Goal: Task Accomplishment & Management: Use online tool/utility

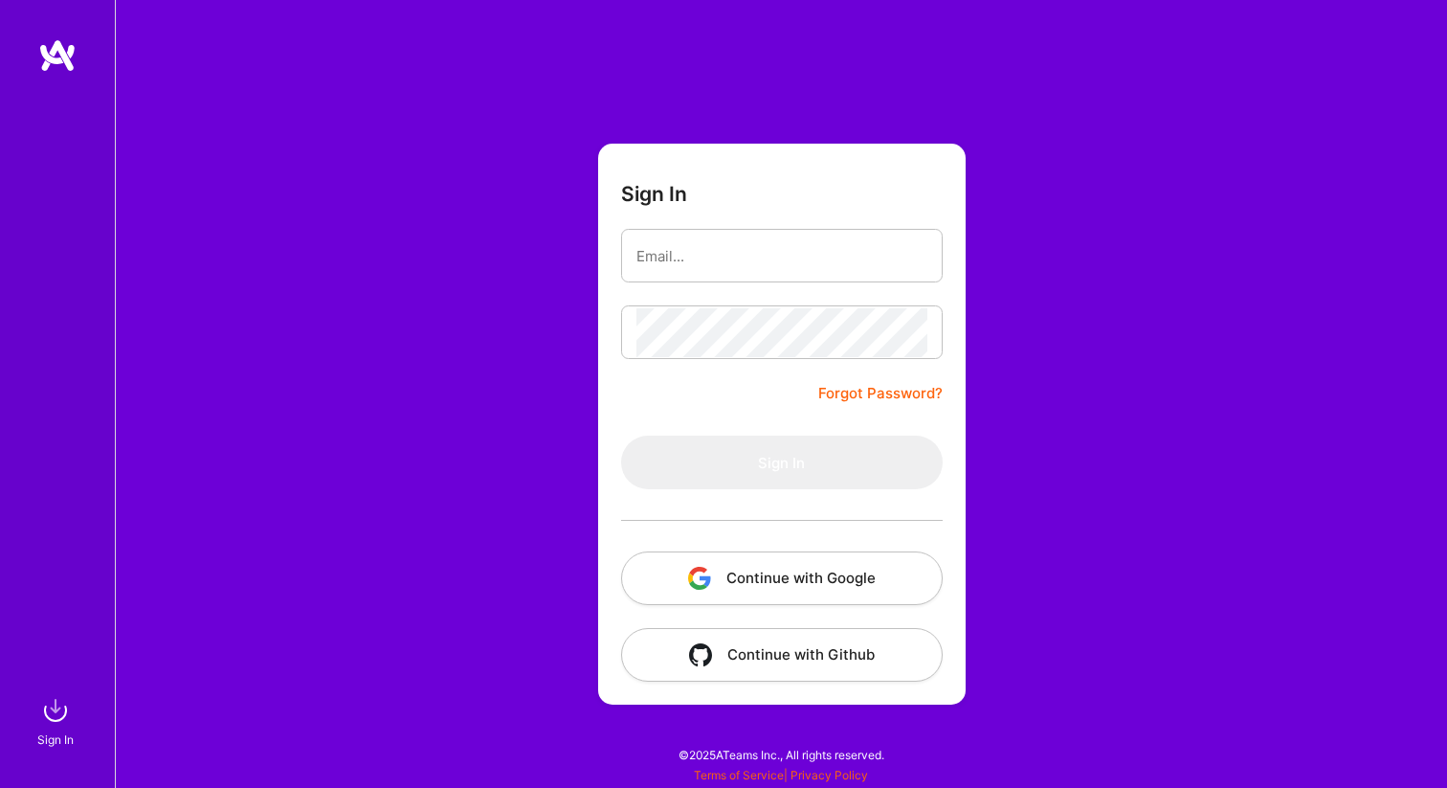
click at [729, 558] on button "Continue with Google" at bounding box center [782, 578] width 322 height 54
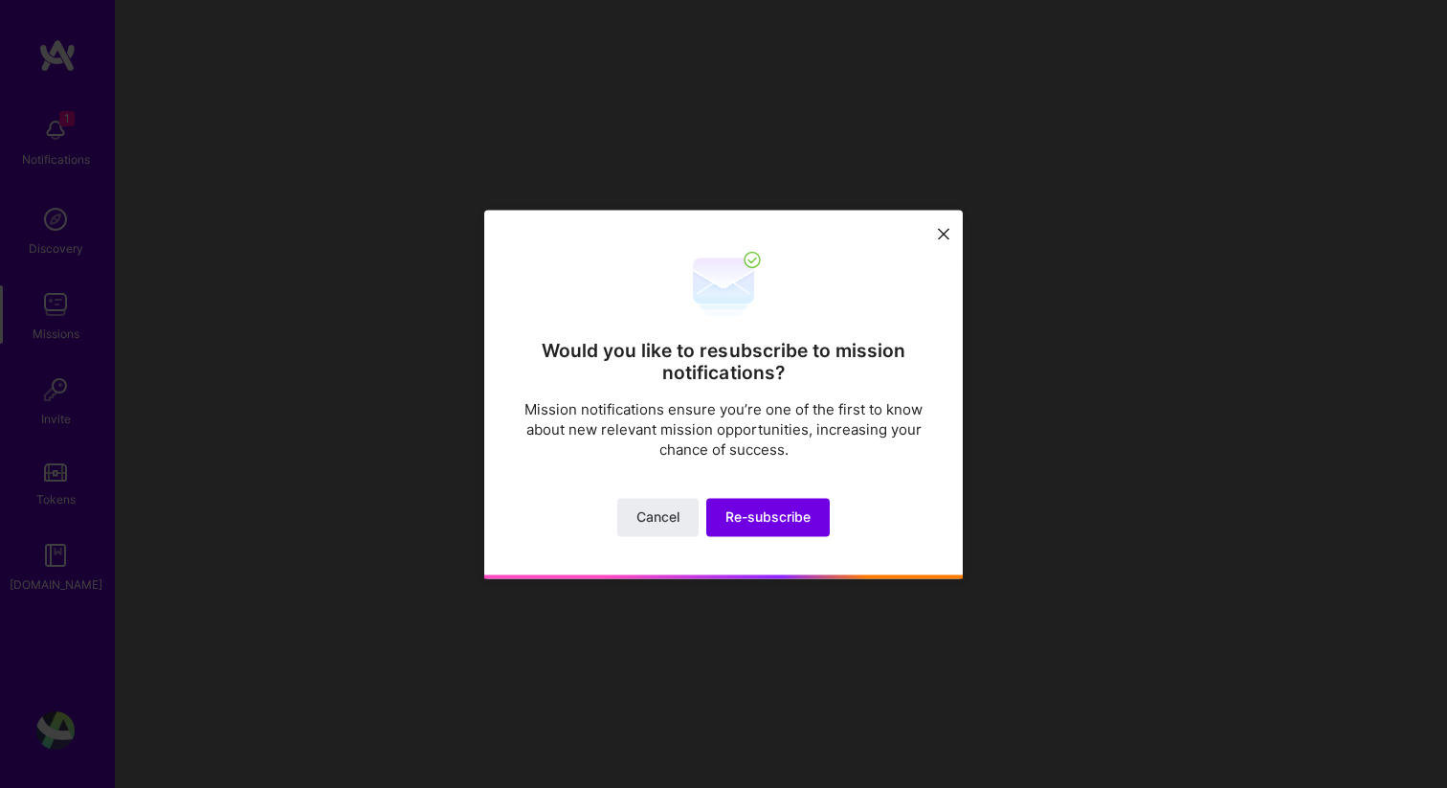
click at [939, 229] on icon at bounding box center [943, 234] width 11 height 11
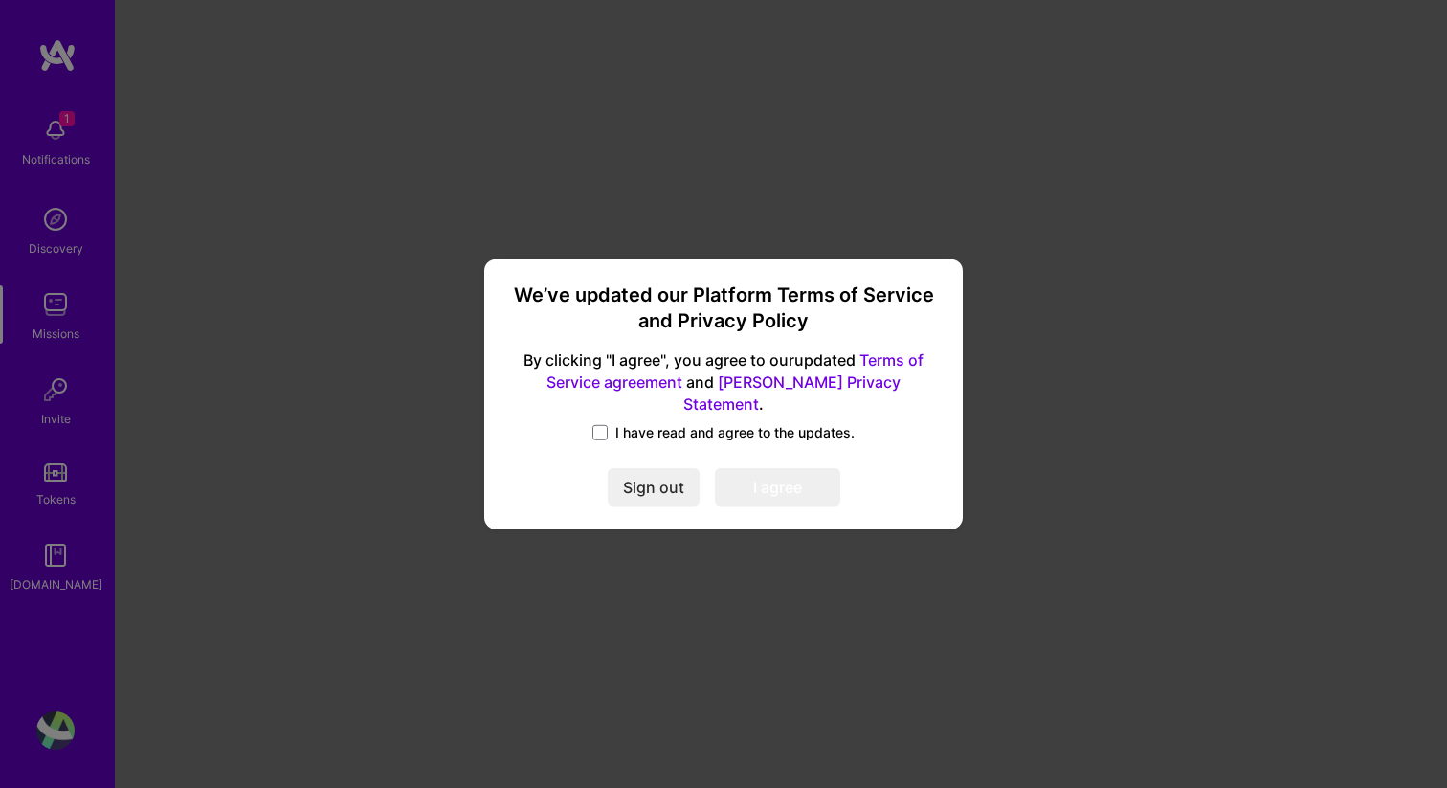
click at [631, 423] on span "I have read and agree to the updates." at bounding box center [735, 432] width 239 height 19
click at [0, 0] on input "I have read and agree to the updates." at bounding box center [0, 0] width 0 height 0
click at [802, 474] on button "I agree" at bounding box center [777, 487] width 125 height 38
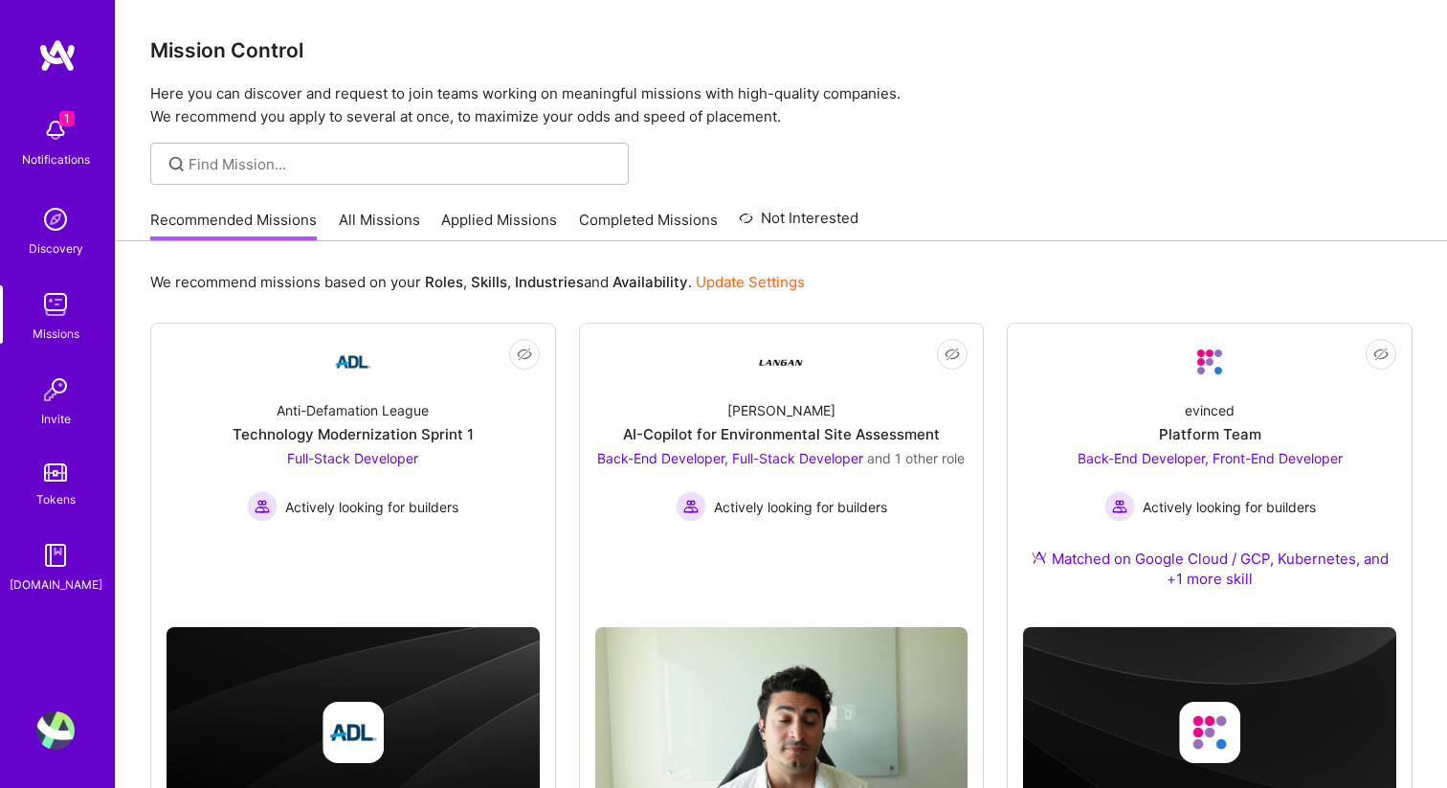
click at [52, 303] on img at bounding box center [55, 304] width 38 height 38
click at [49, 300] on img at bounding box center [55, 304] width 38 height 38
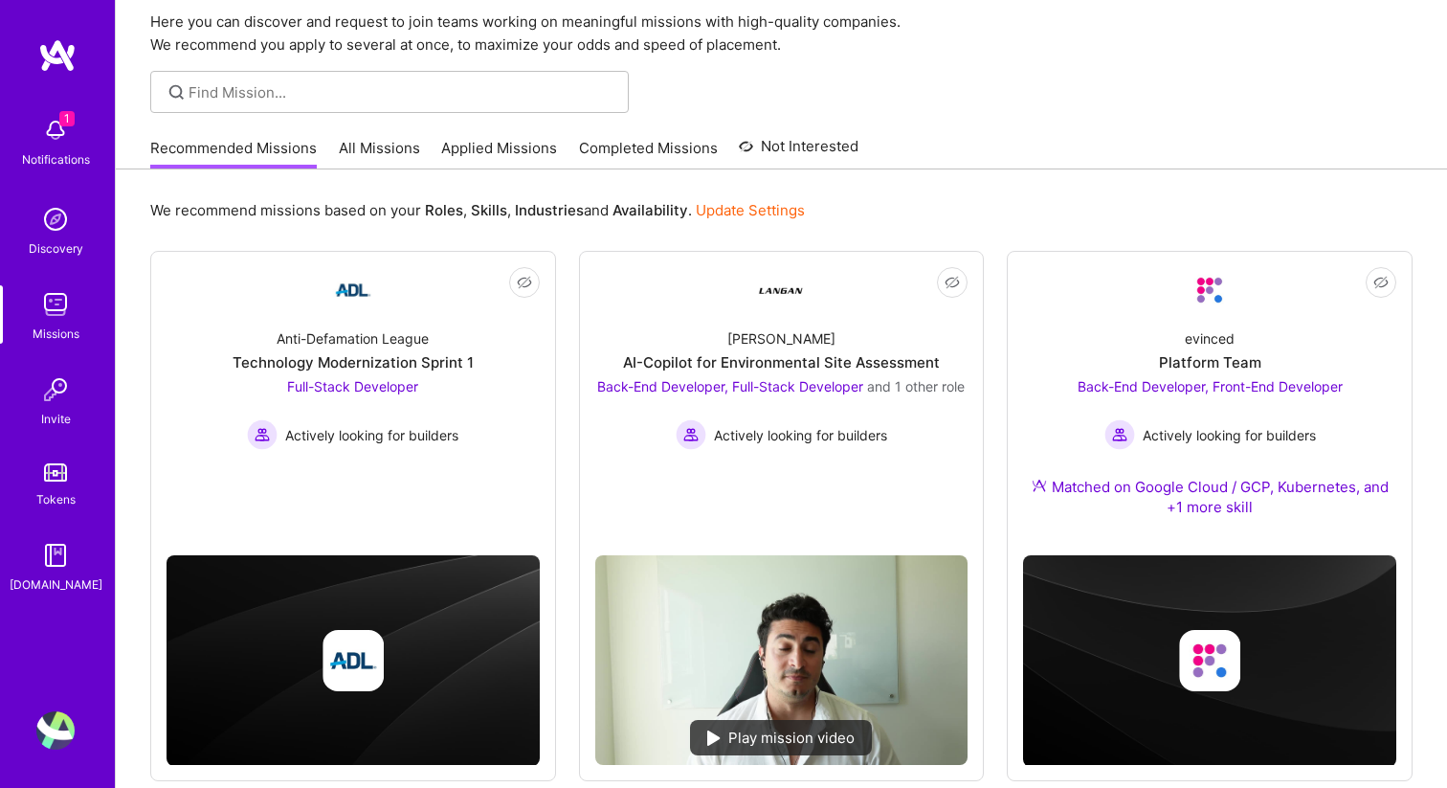
scroll to position [75, 0]
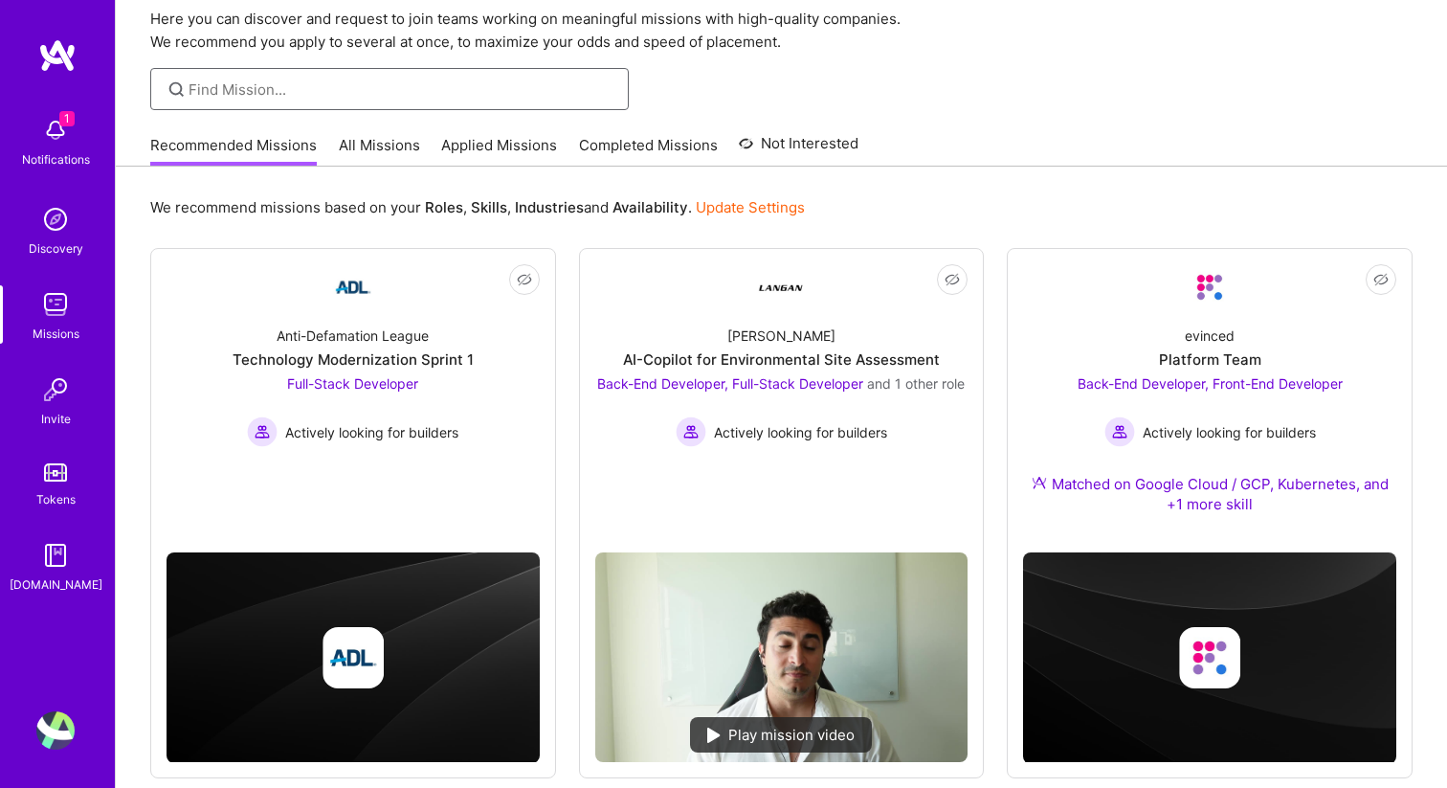
click at [293, 80] on input at bounding box center [402, 89] width 426 height 20
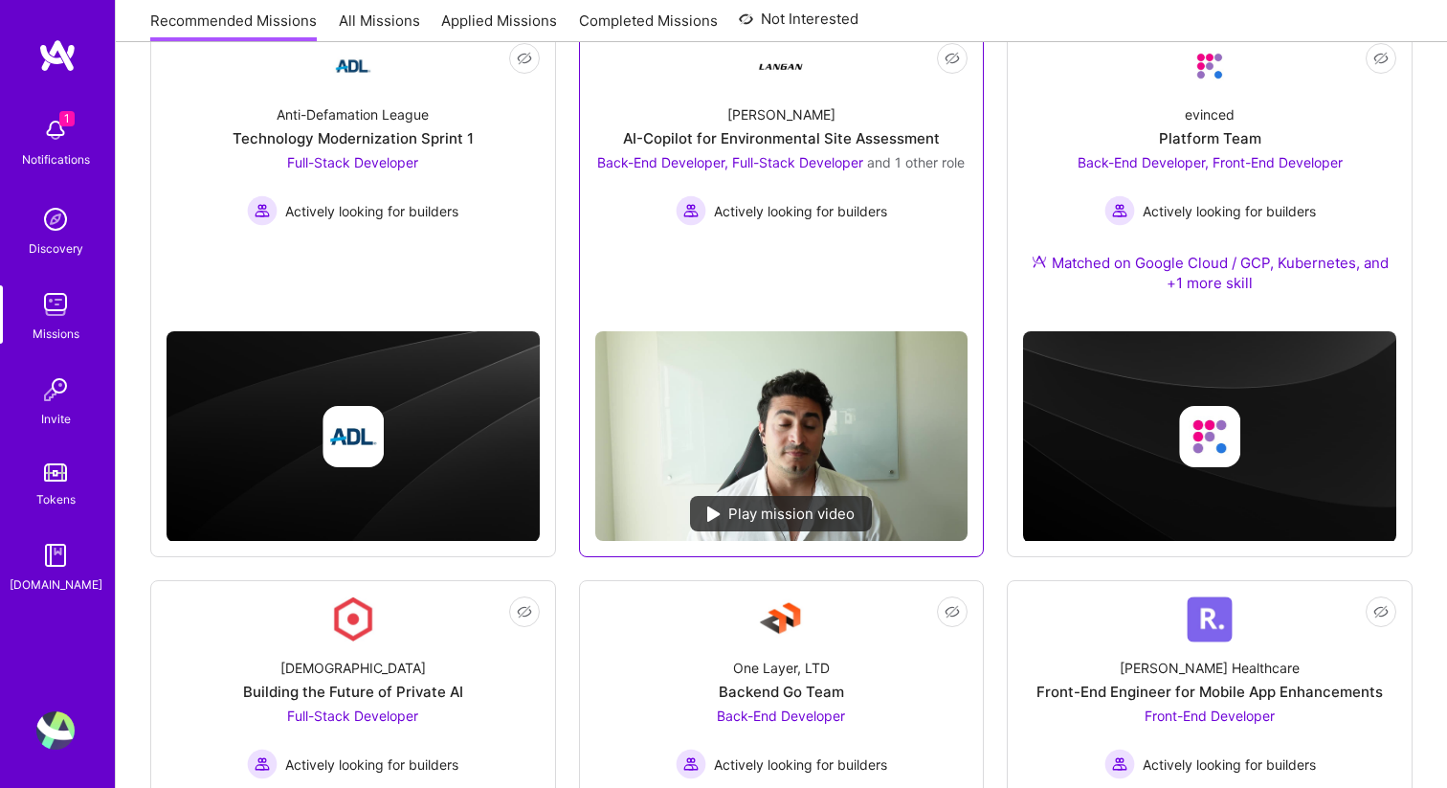
scroll to position [292, 0]
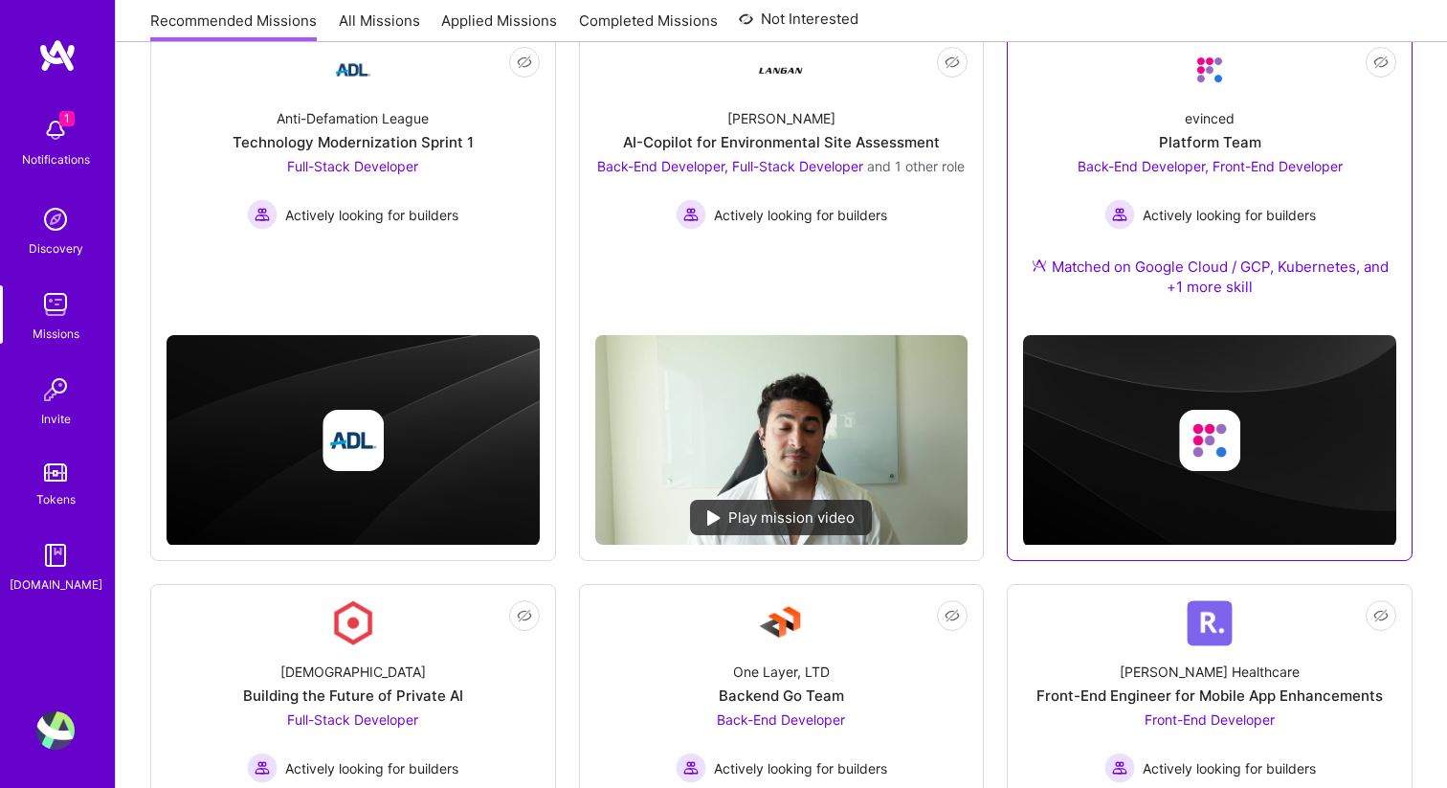
click at [1270, 191] on div "Back-End Developer, Front-End Developer Actively looking for builders" at bounding box center [1210, 193] width 265 height 74
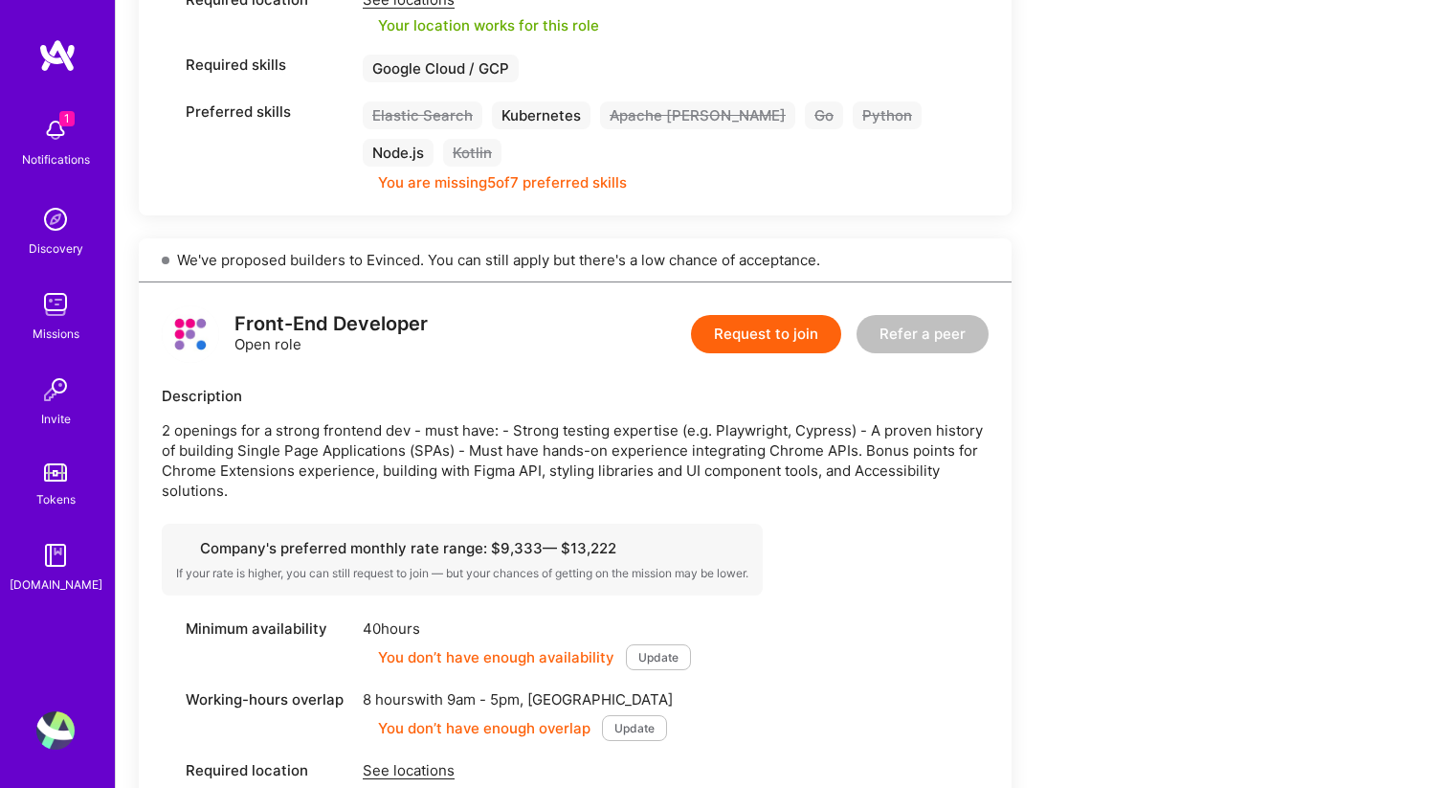
scroll to position [1080, 0]
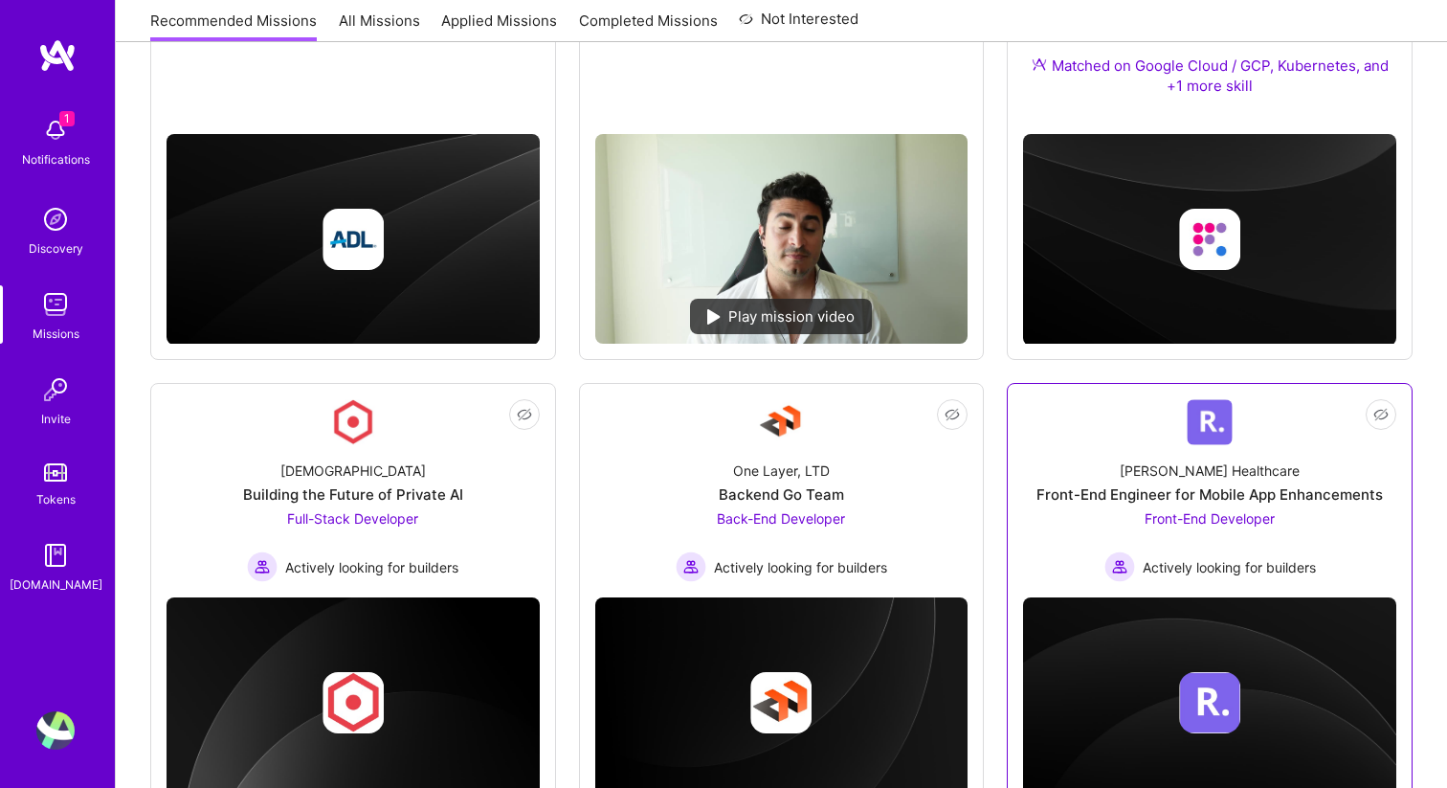
scroll to position [527, 0]
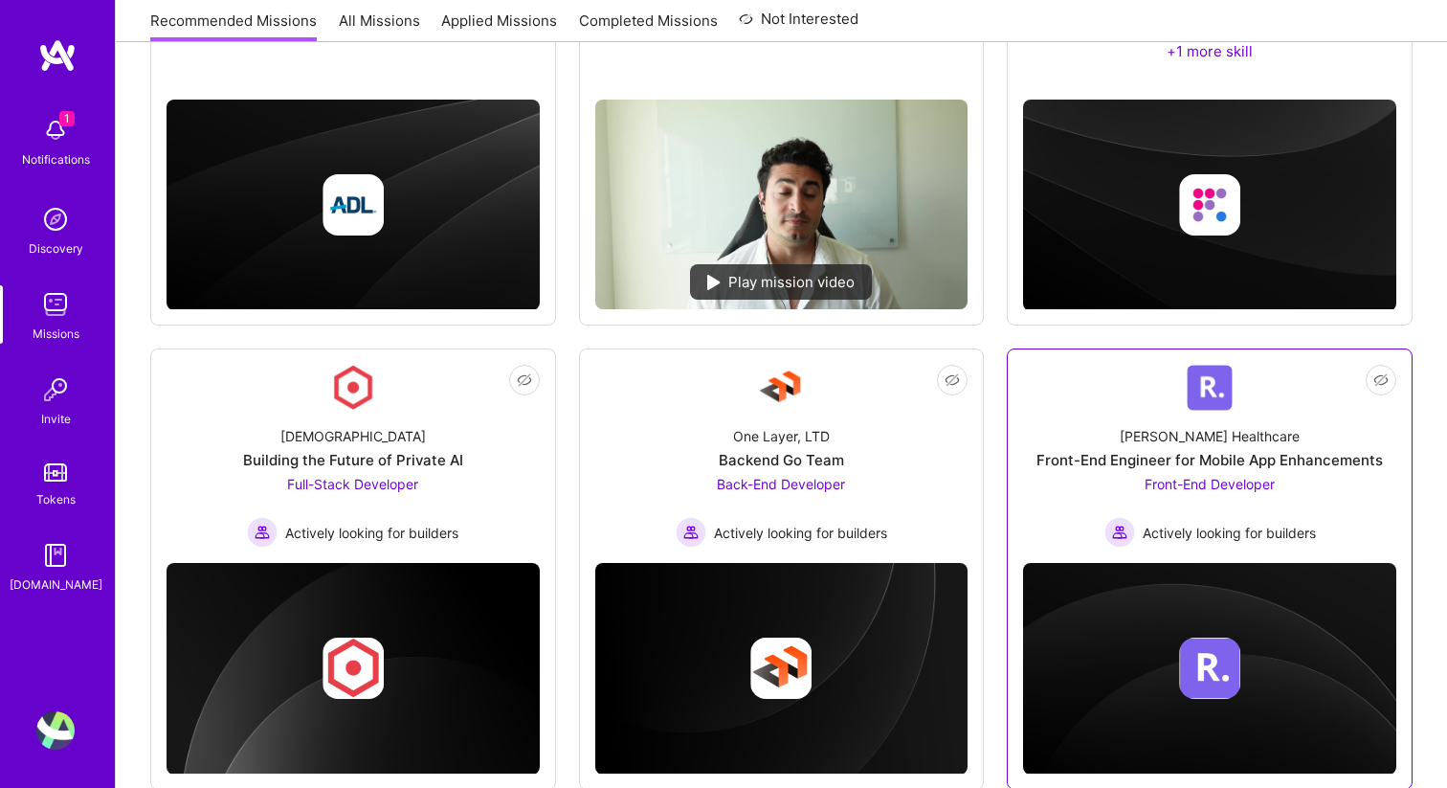
click at [1087, 473] on div "[PERSON_NAME] Healthcare Front-End Engineer for Mobile App Enhancements Front-E…" at bounding box center [1209, 479] width 373 height 137
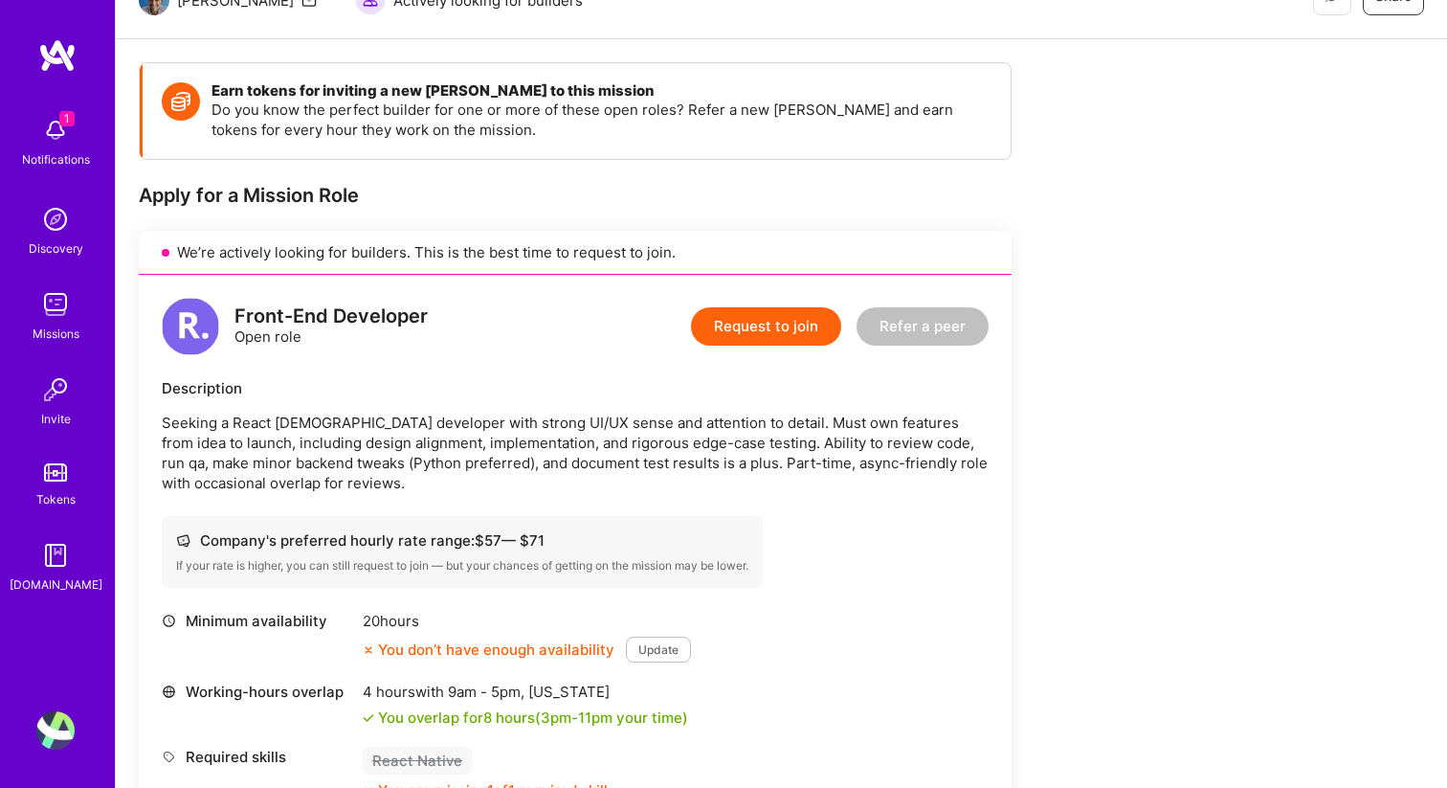
scroll to position [223, 0]
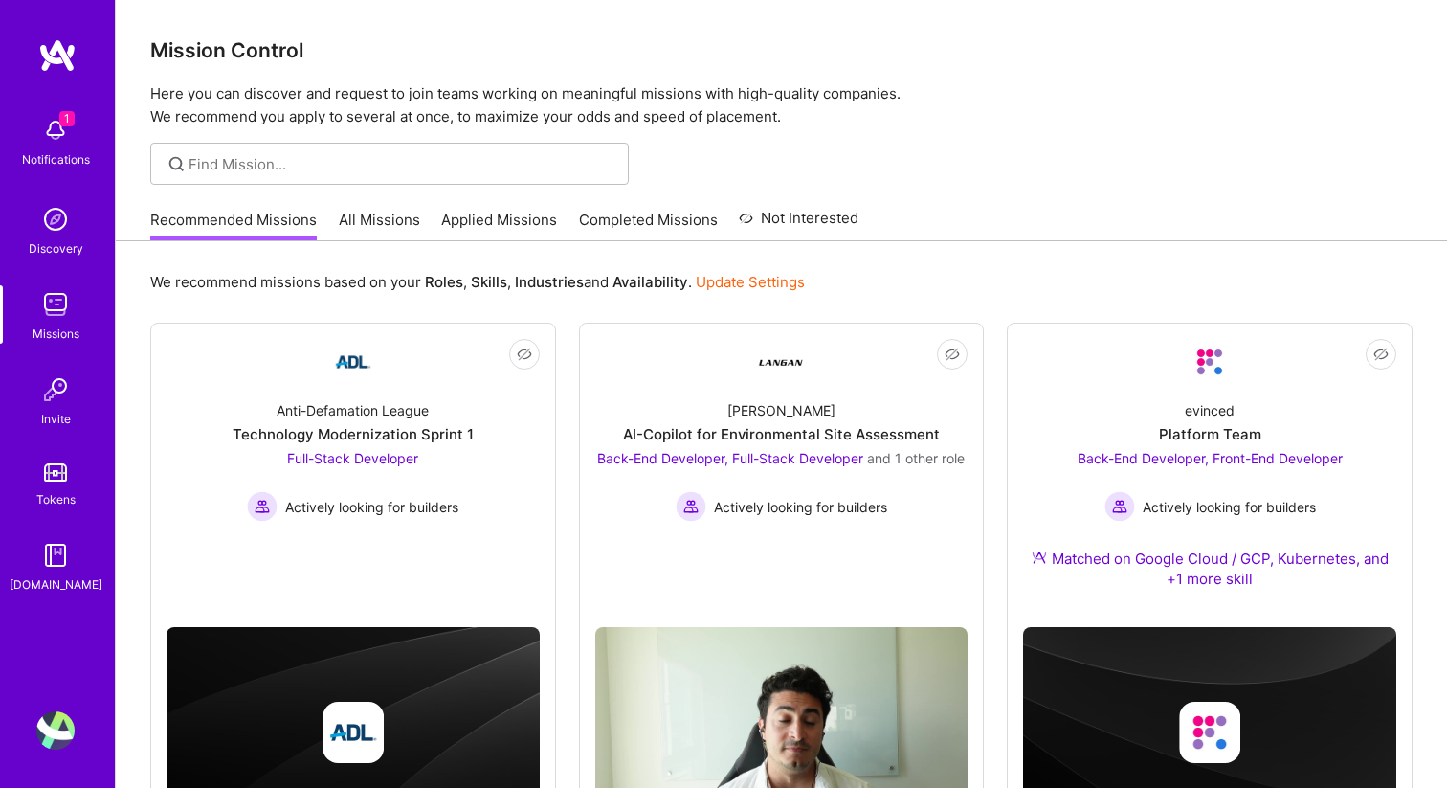
click at [388, 221] on link "All Missions" at bounding box center [379, 226] width 81 height 32
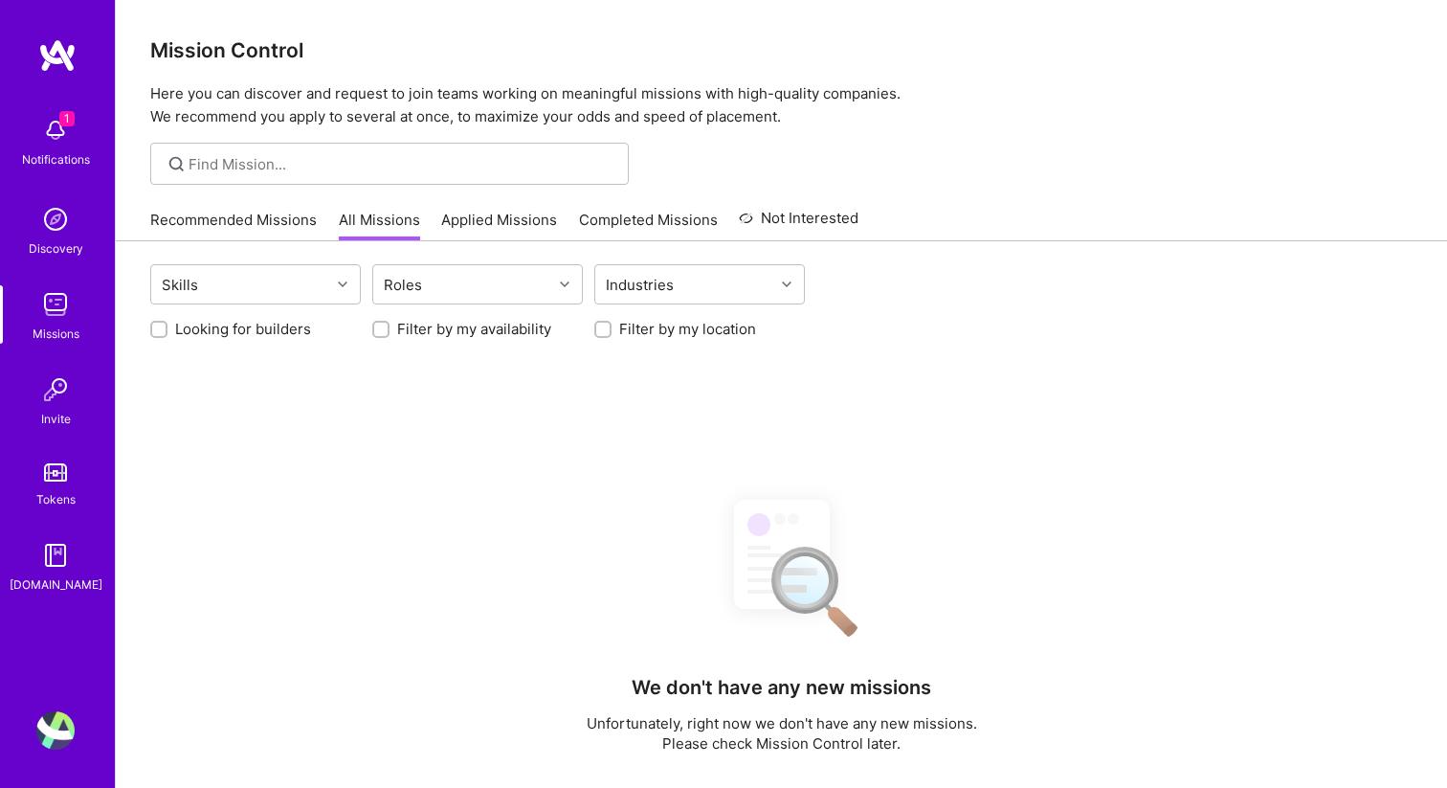
click at [248, 212] on link "Recommended Missions" at bounding box center [233, 226] width 167 height 32
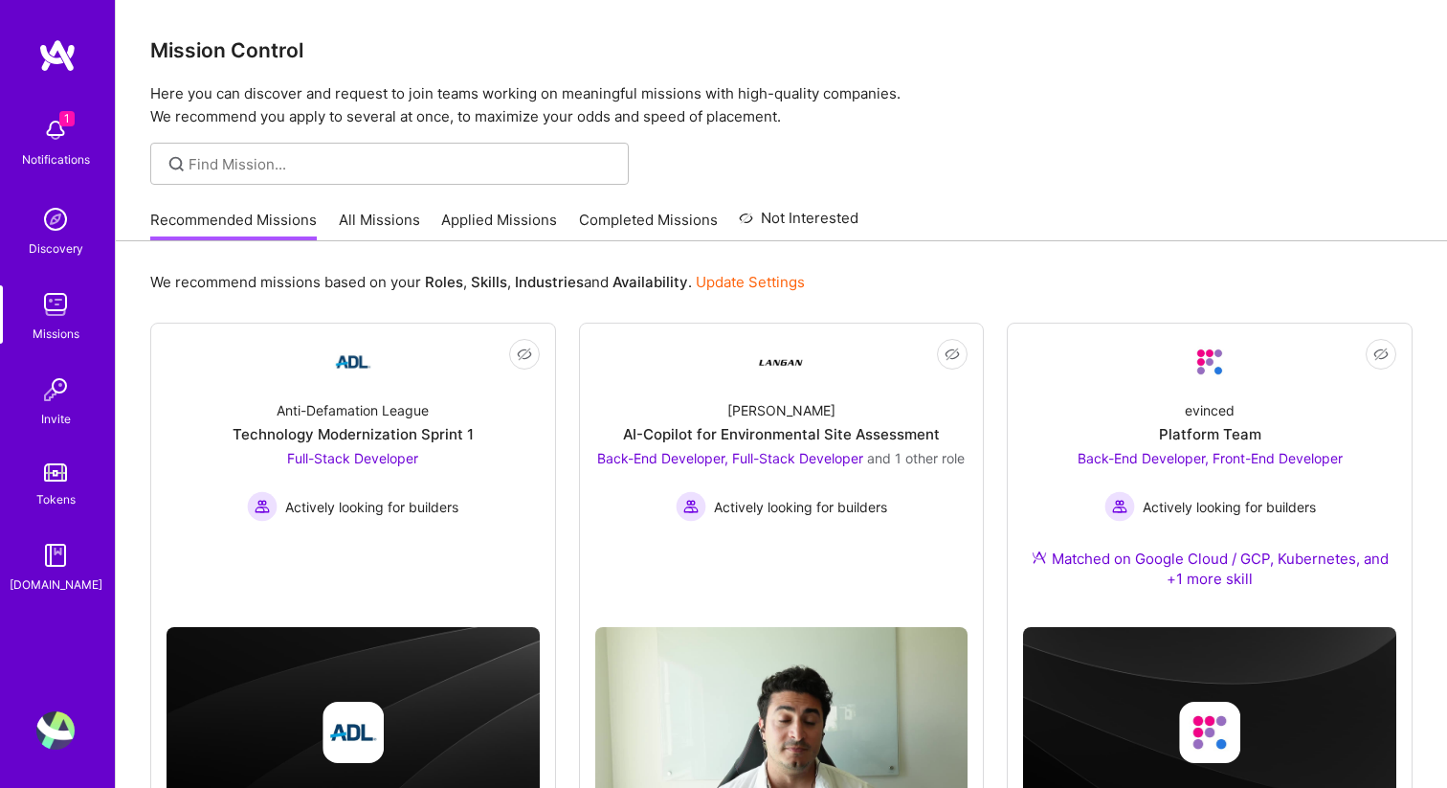
click at [72, 226] on img at bounding box center [55, 219] width 38 height 38
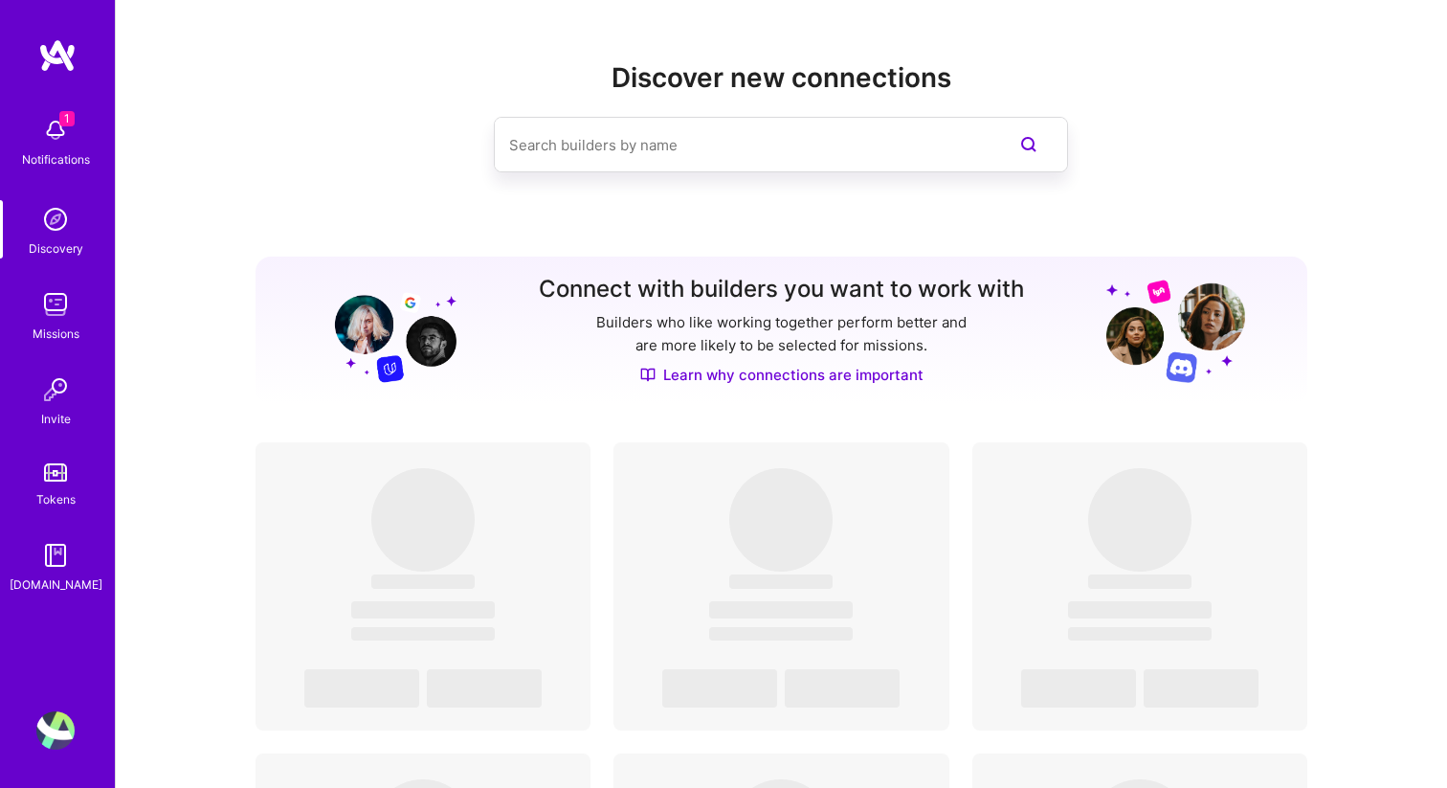
click at [56, 304] on img at bounding box center [55, 304] width 38 height 38
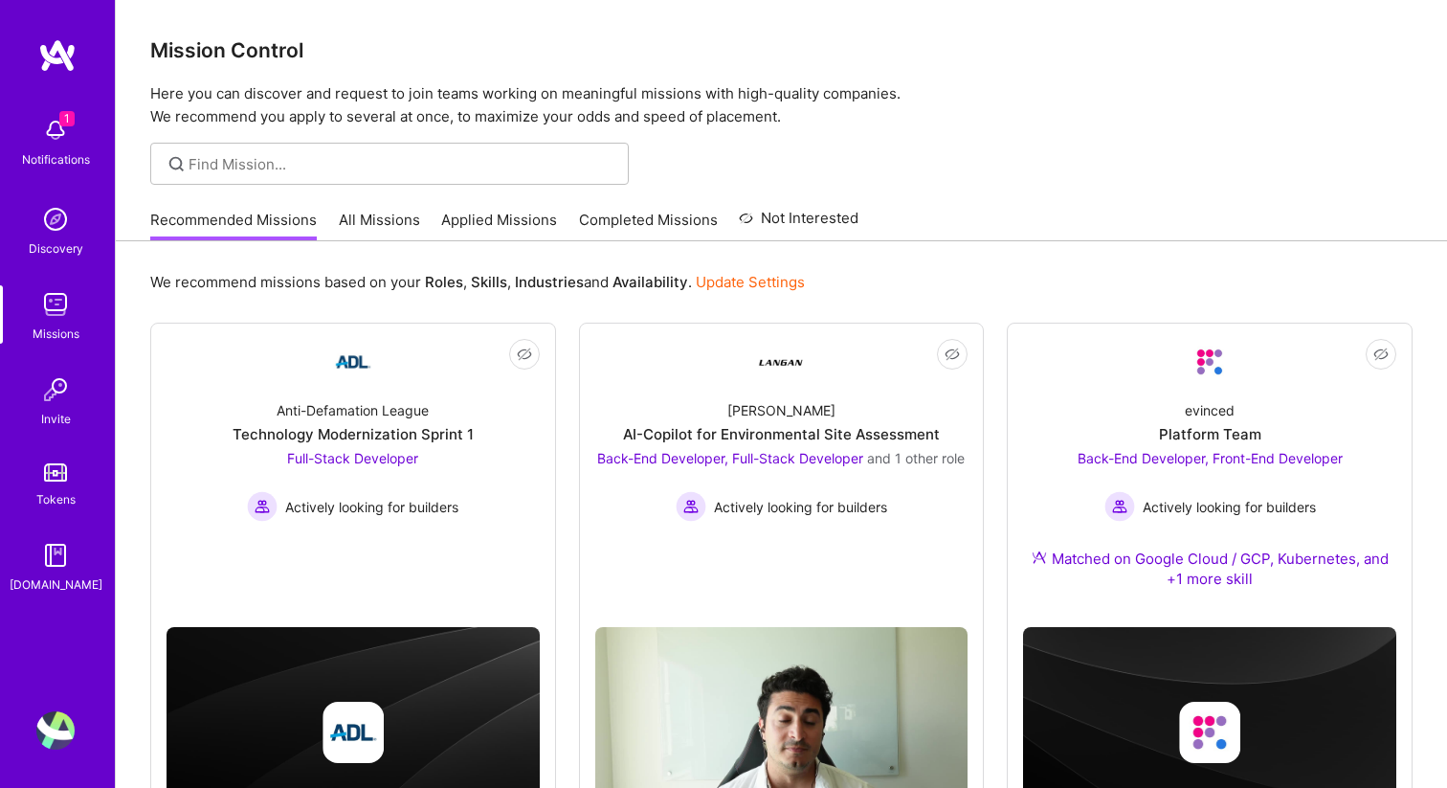
click at [53, 234] on img at bounding box center [55, 219] width 38 height 38
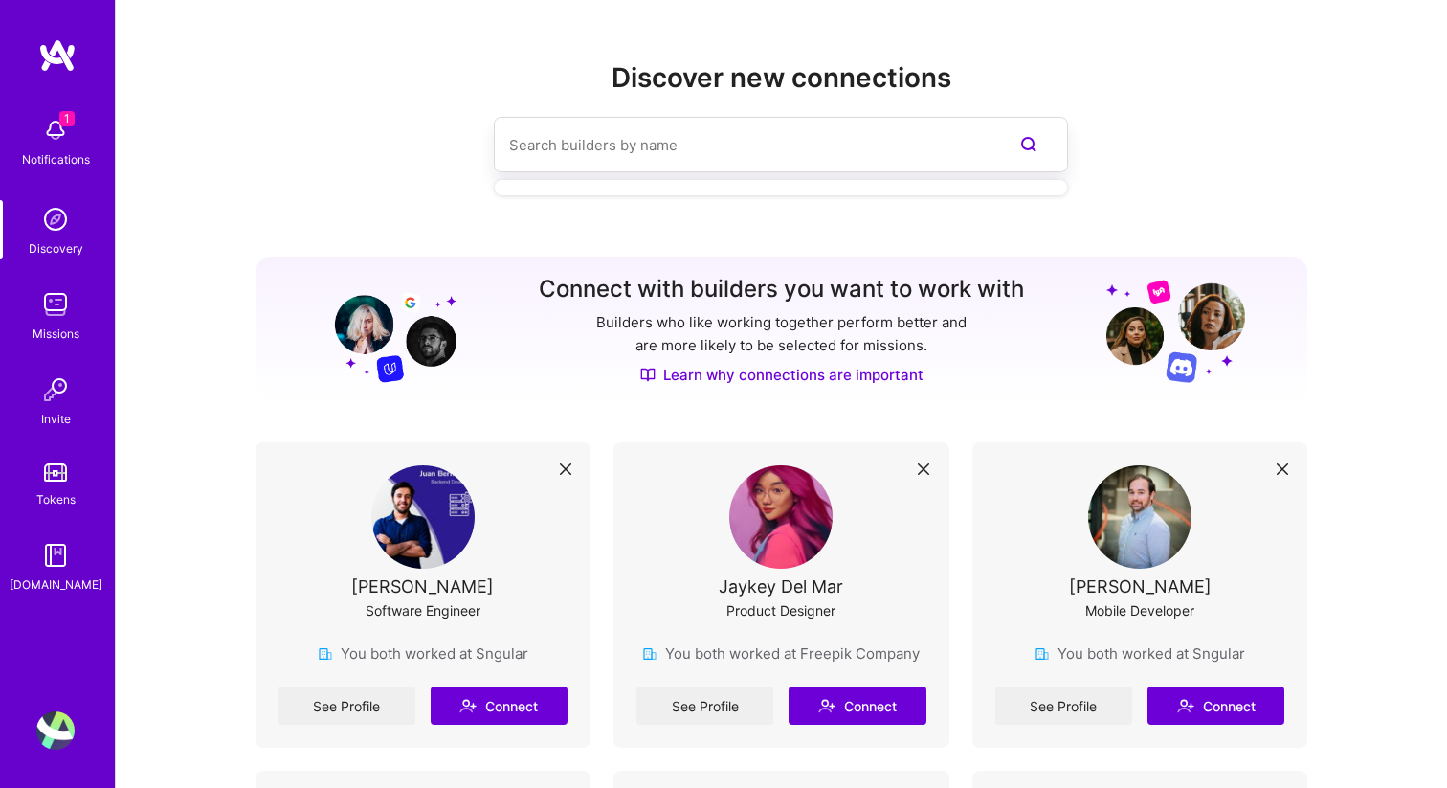
click at [569, 149] on input at bounding box center [742, 145] width 467 height 49
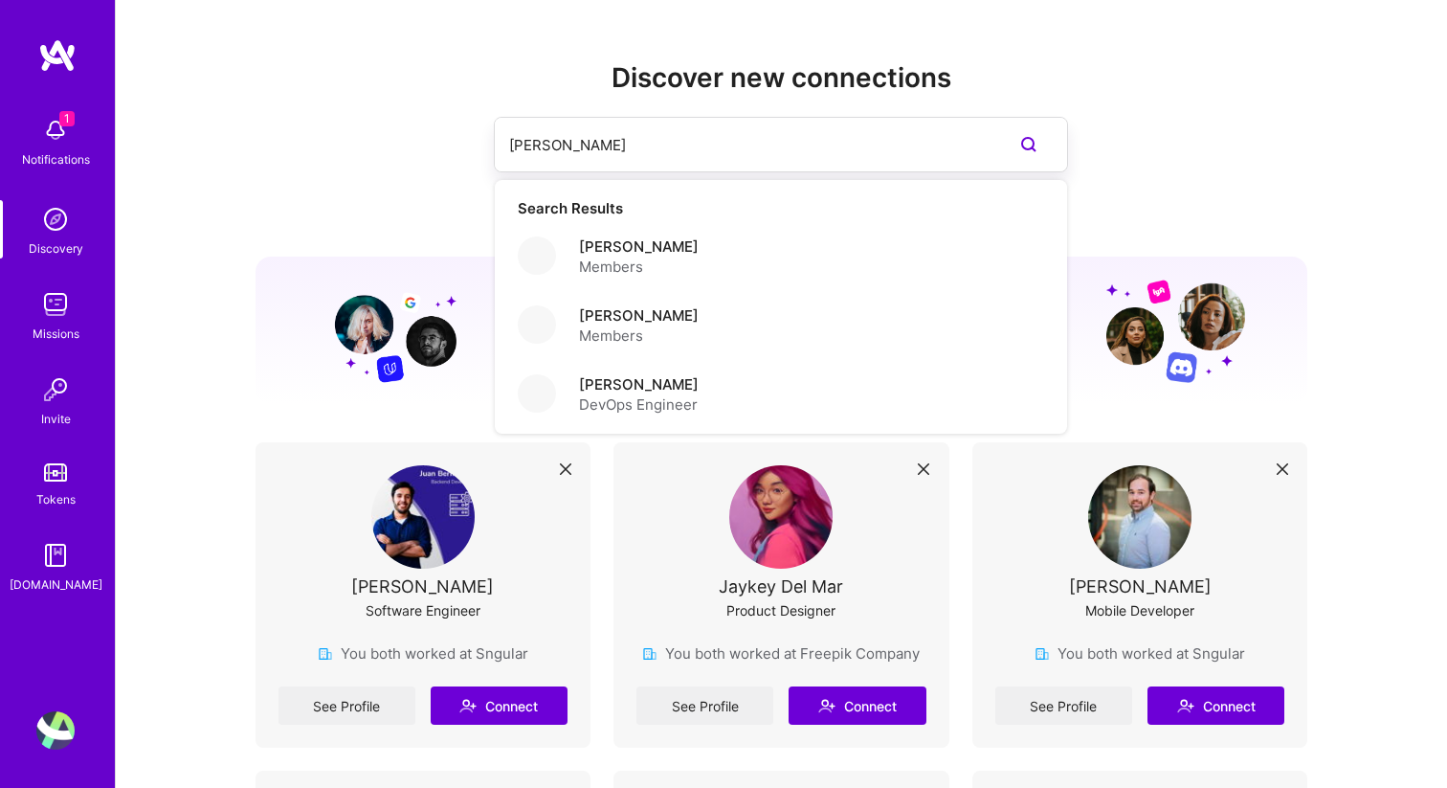
type input "[PERSON_NAME]"
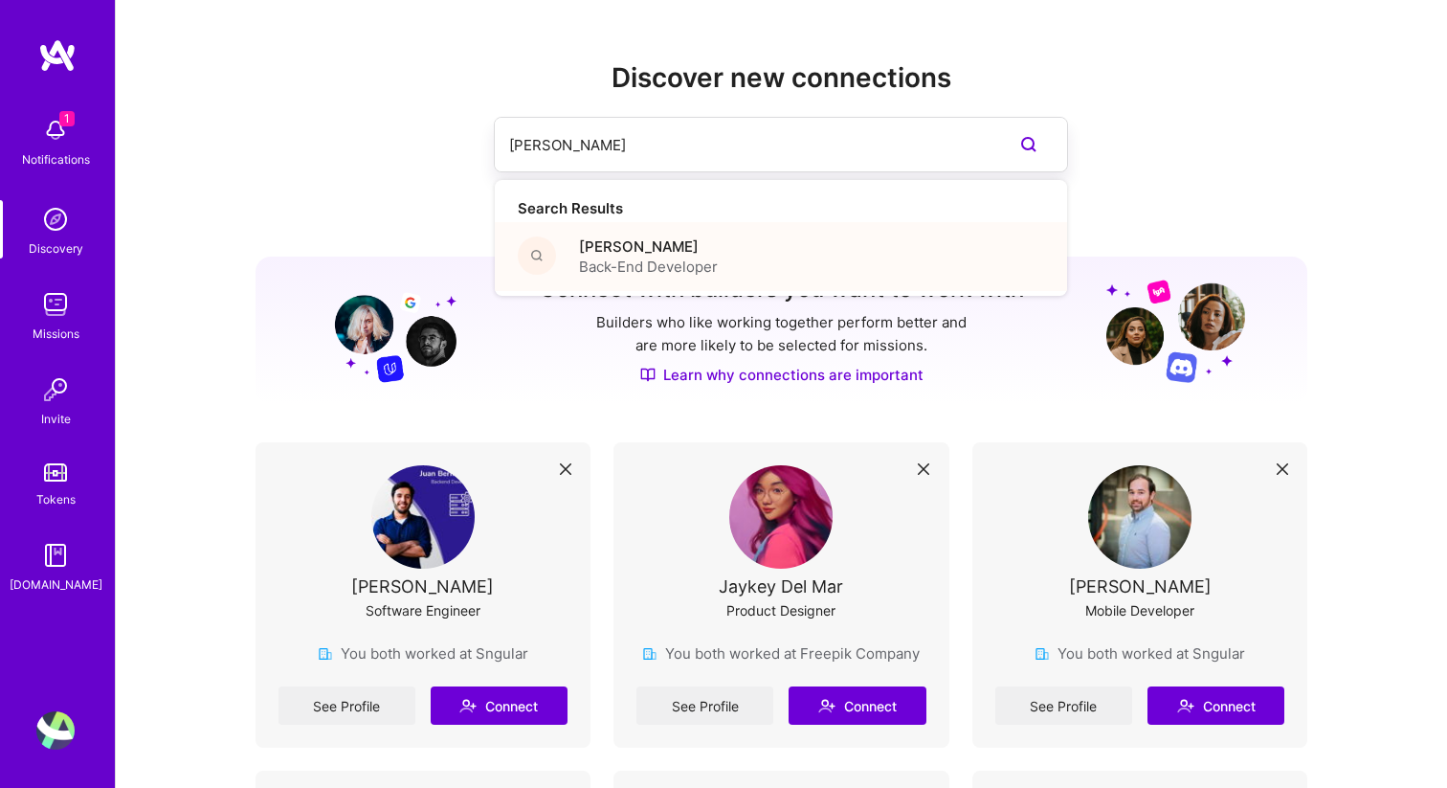
click at [624, 242] on span "[PERSON_NAME]" at bounding box center [648, 246] width 139 height 20
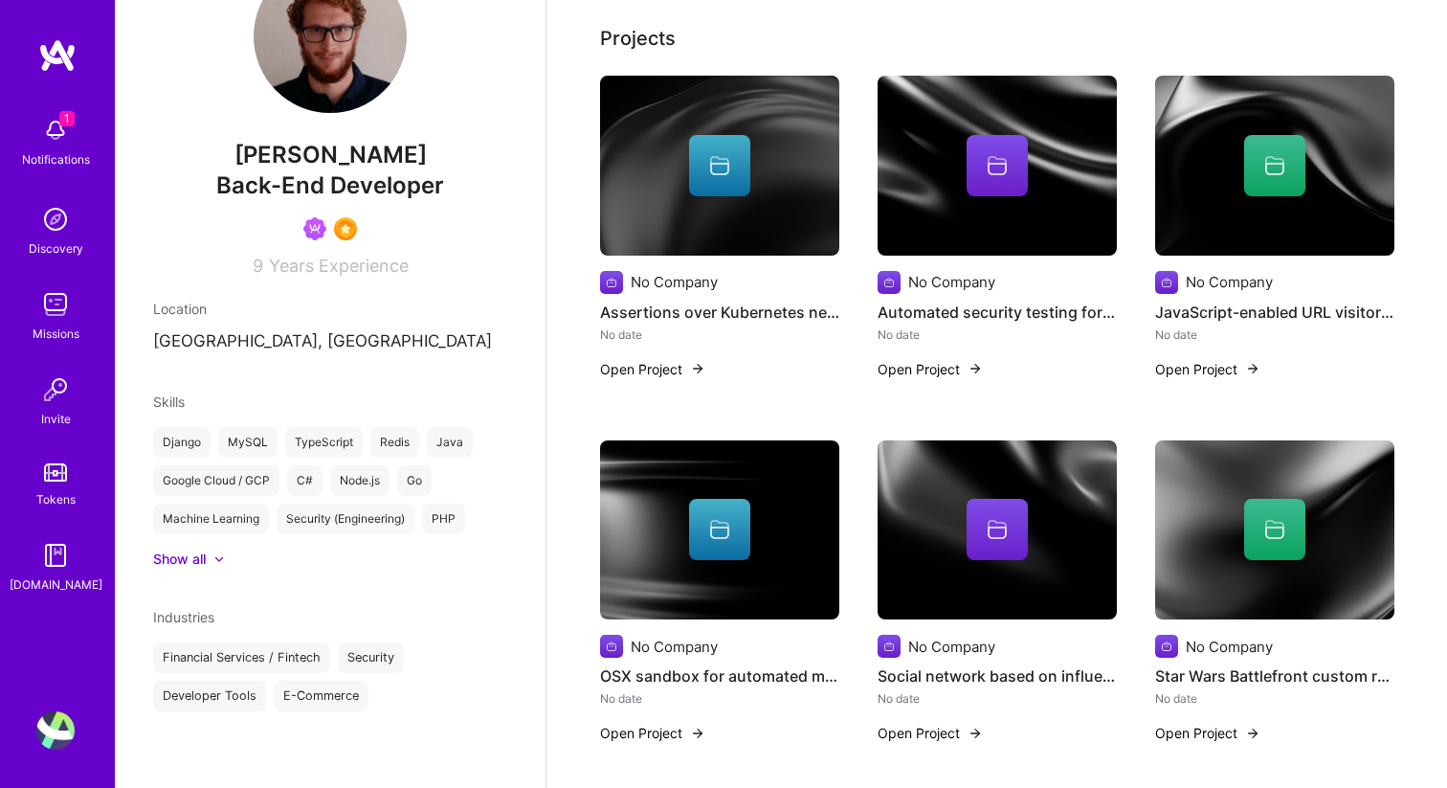
scroll to position [190, 0]
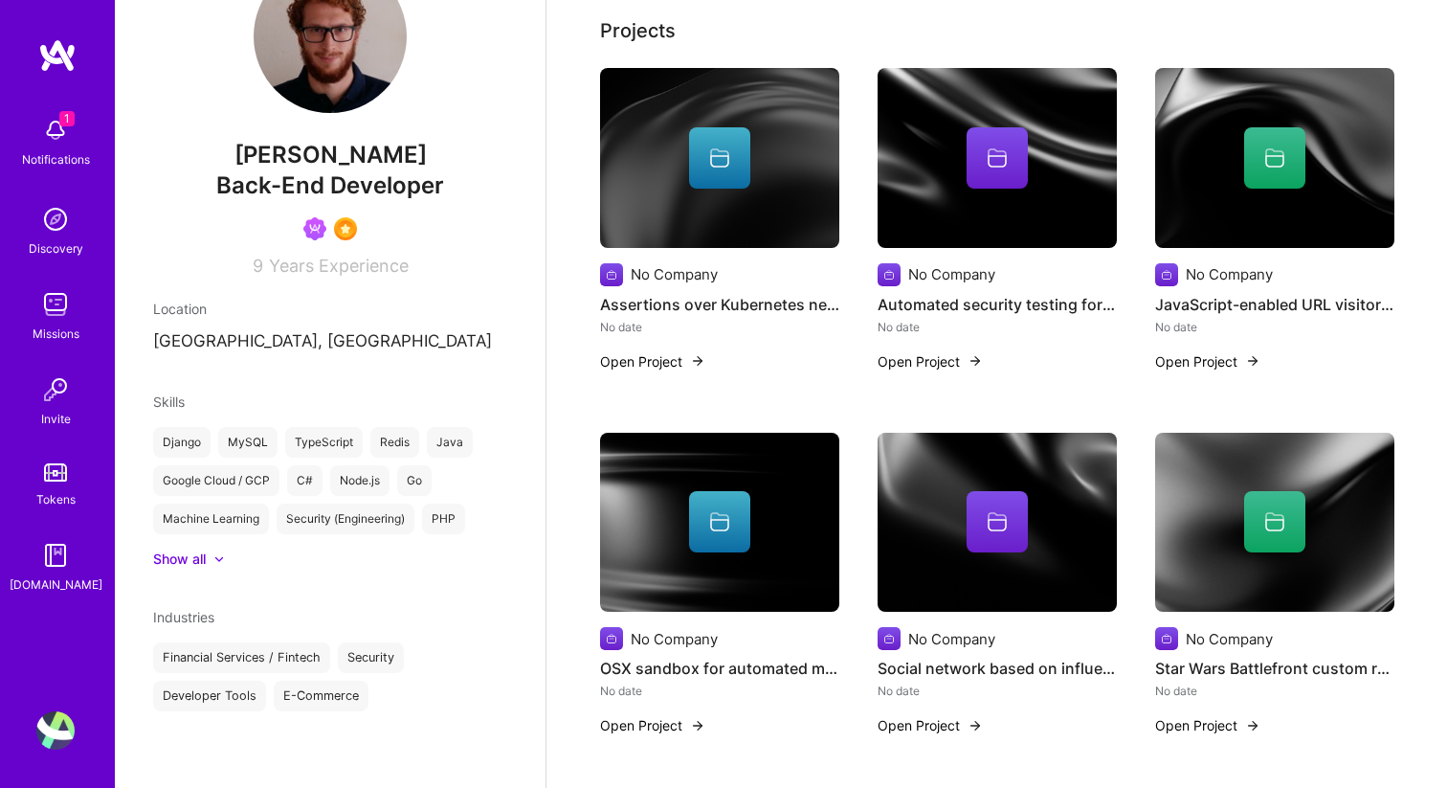
click at [1233, 176] on div at bounding box center [1274, 157] width 239 height 61
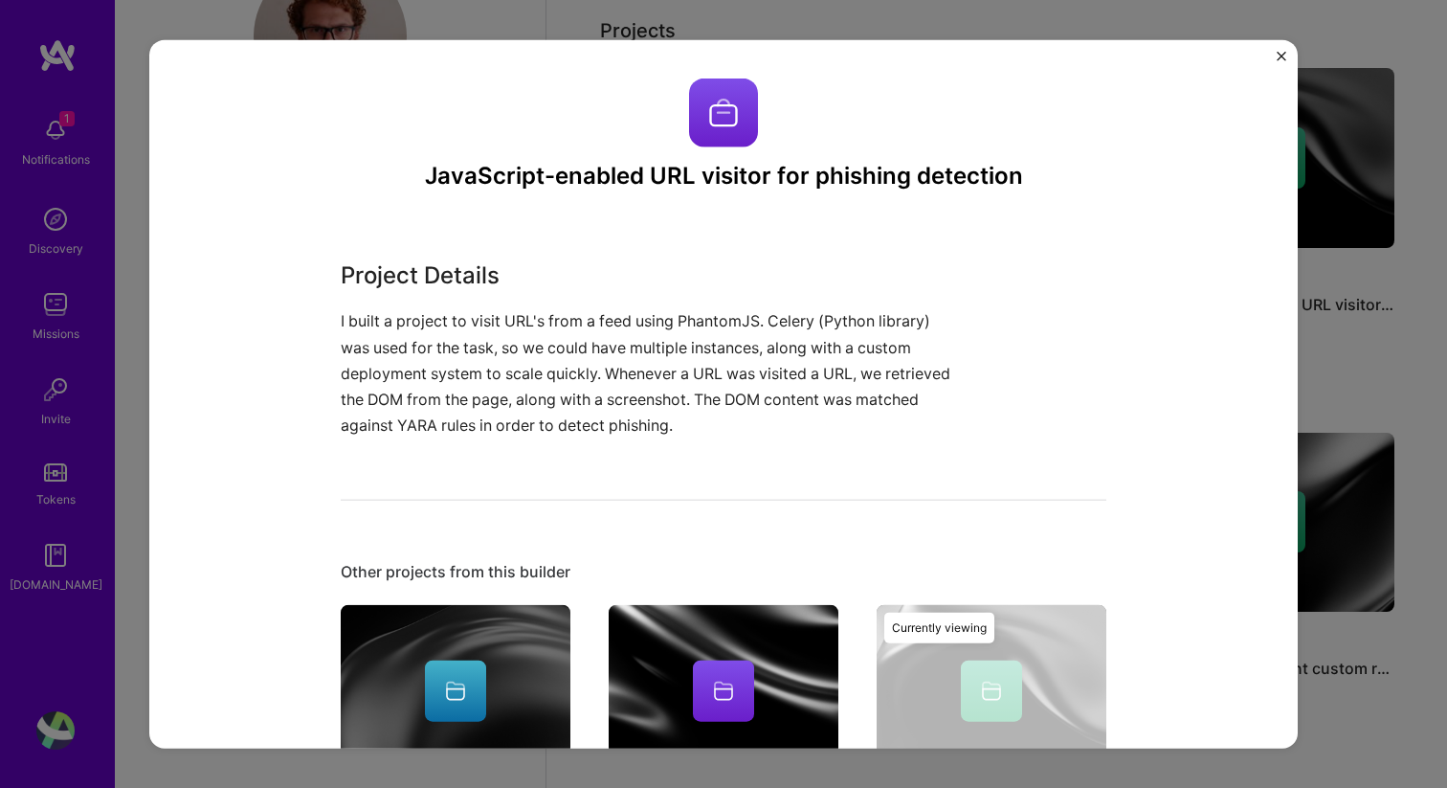
click at [1284, 52] on img "Close" at bounding box center [1282, 56] width 10 height 10
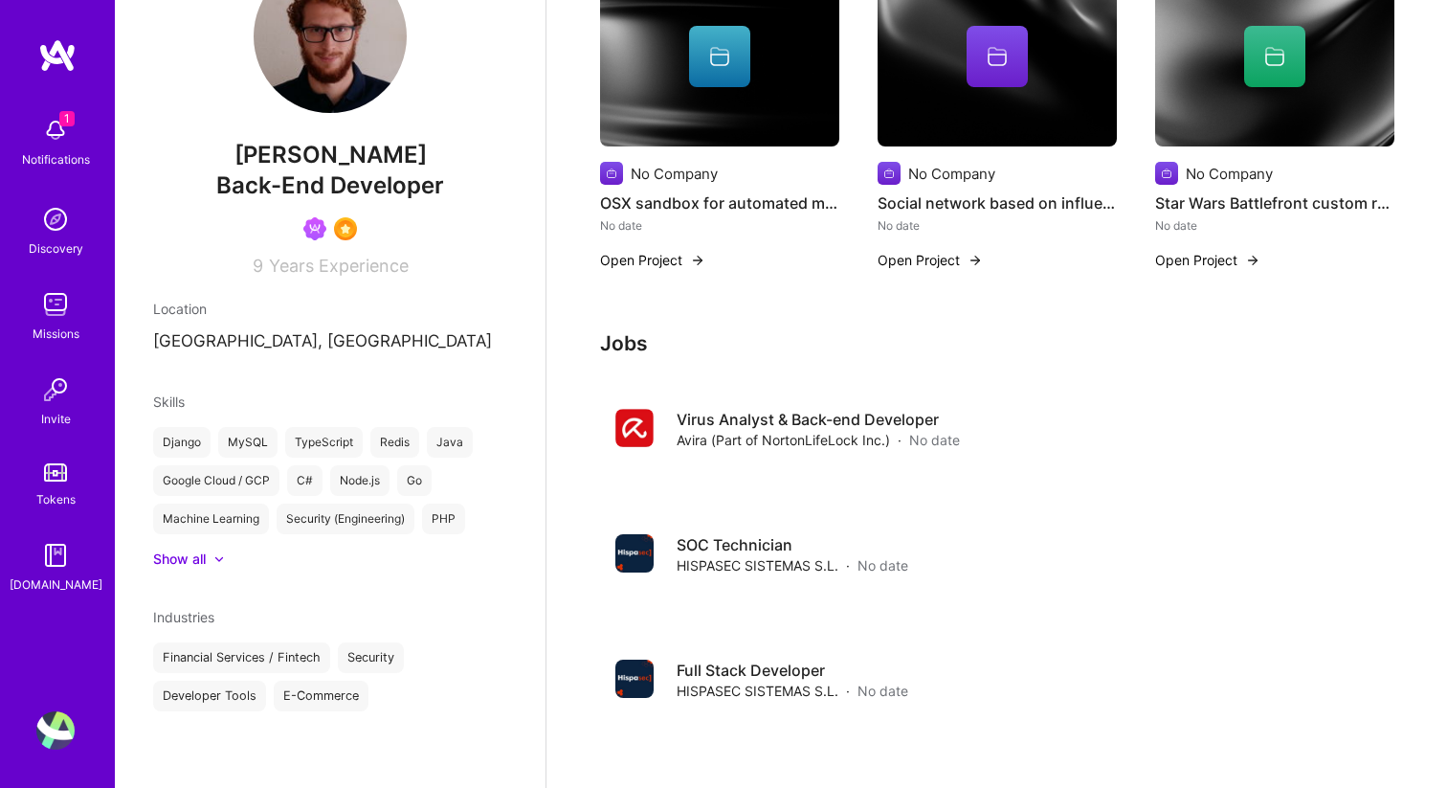
scroll to position [691, 0]
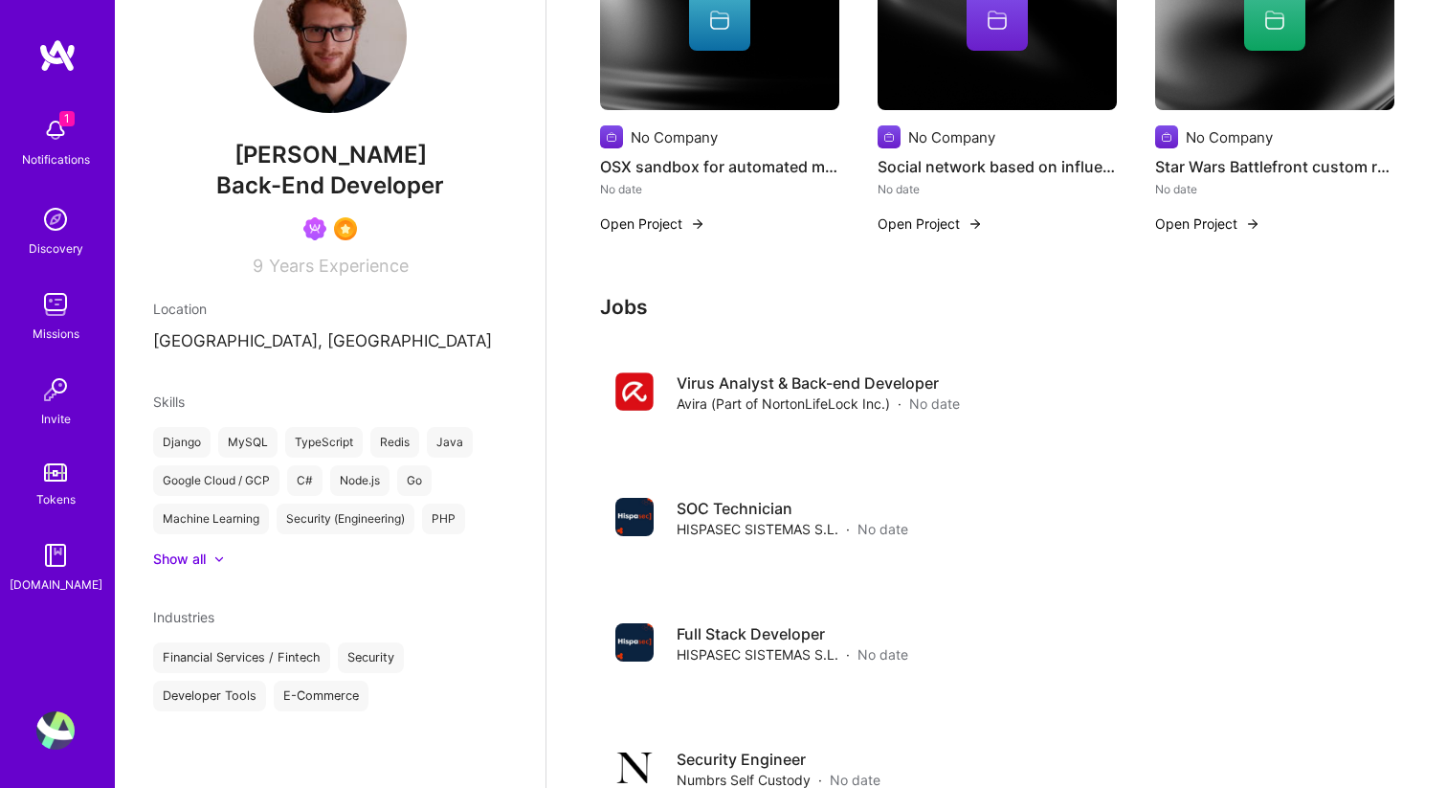
click at [66, 303] on img at bounding box center [55, 304] width 38 height 38
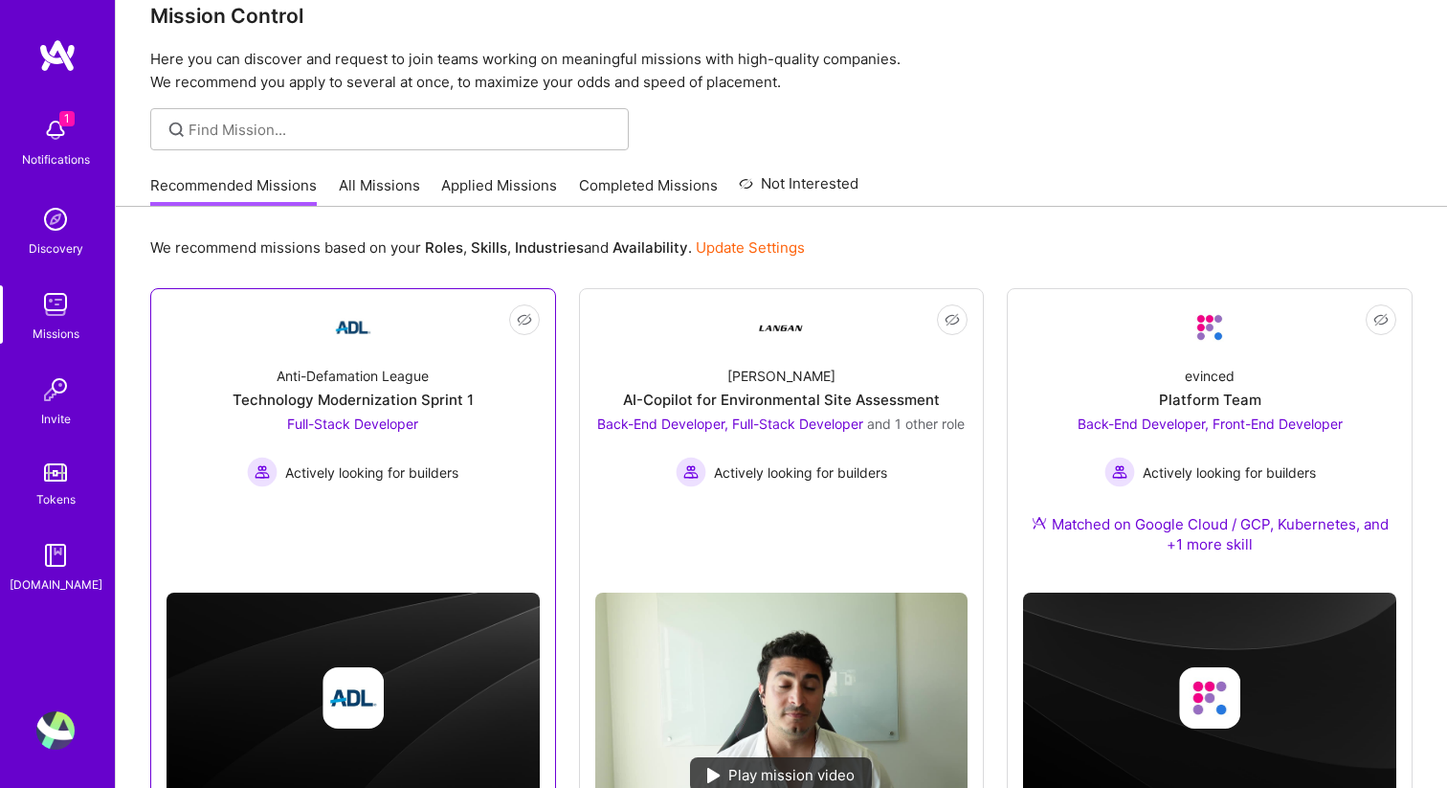
scroll to position [44, 0]
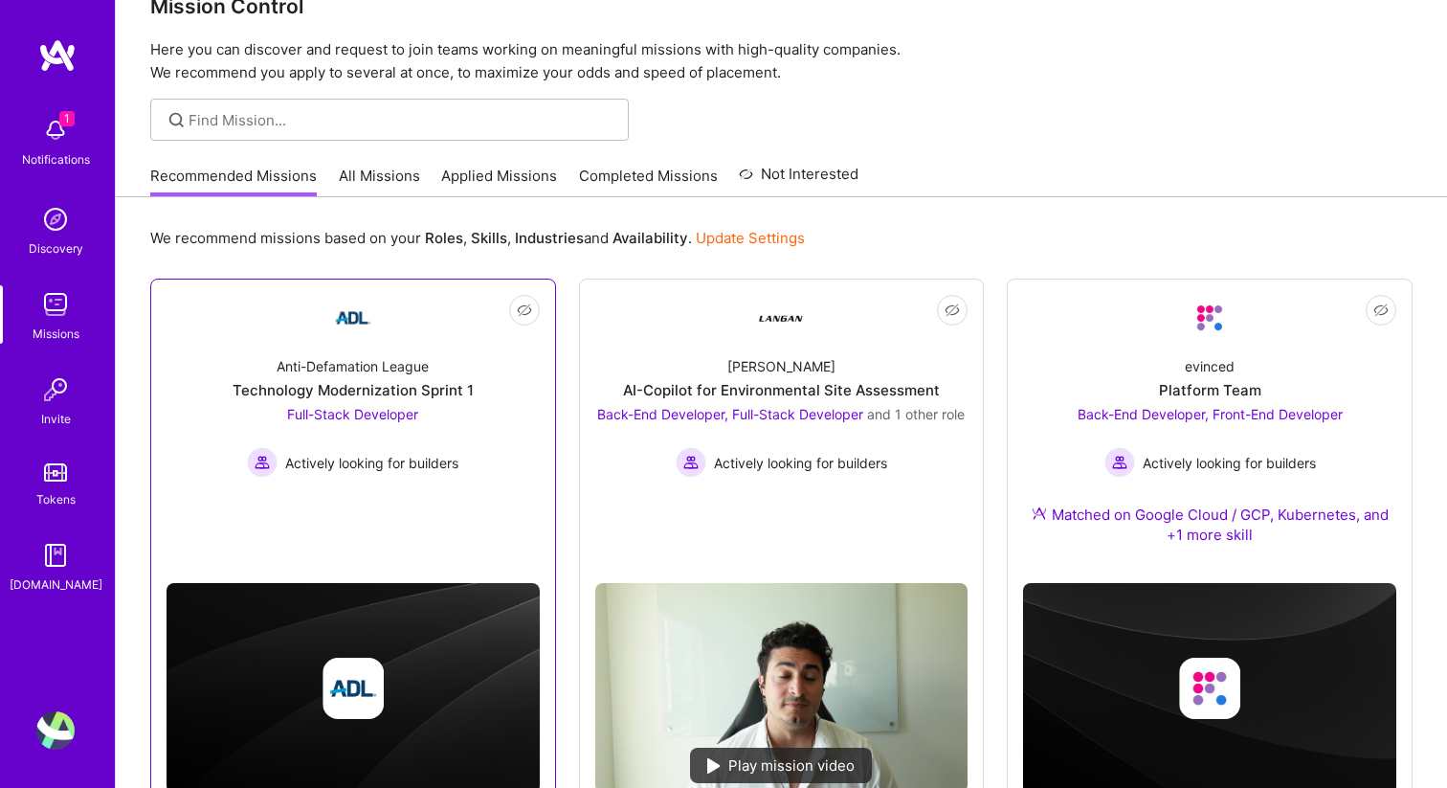
click at [443, 370] on div "Anti-Defamation League Technology Modernization Sprint 1 Full-Stack Developer A…" at bounding box center [353, 409] width 373 height 137
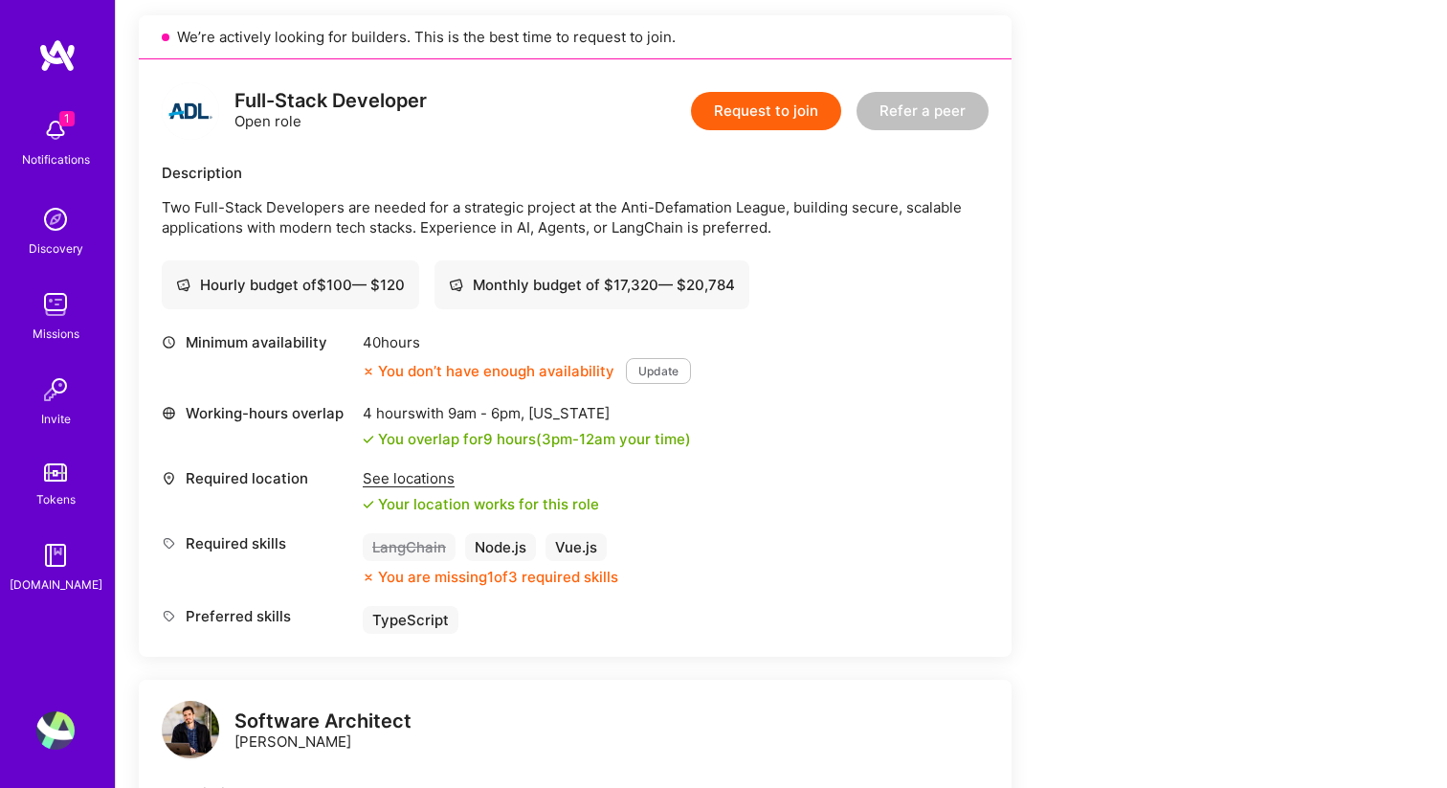
scroll to position [437, 0]
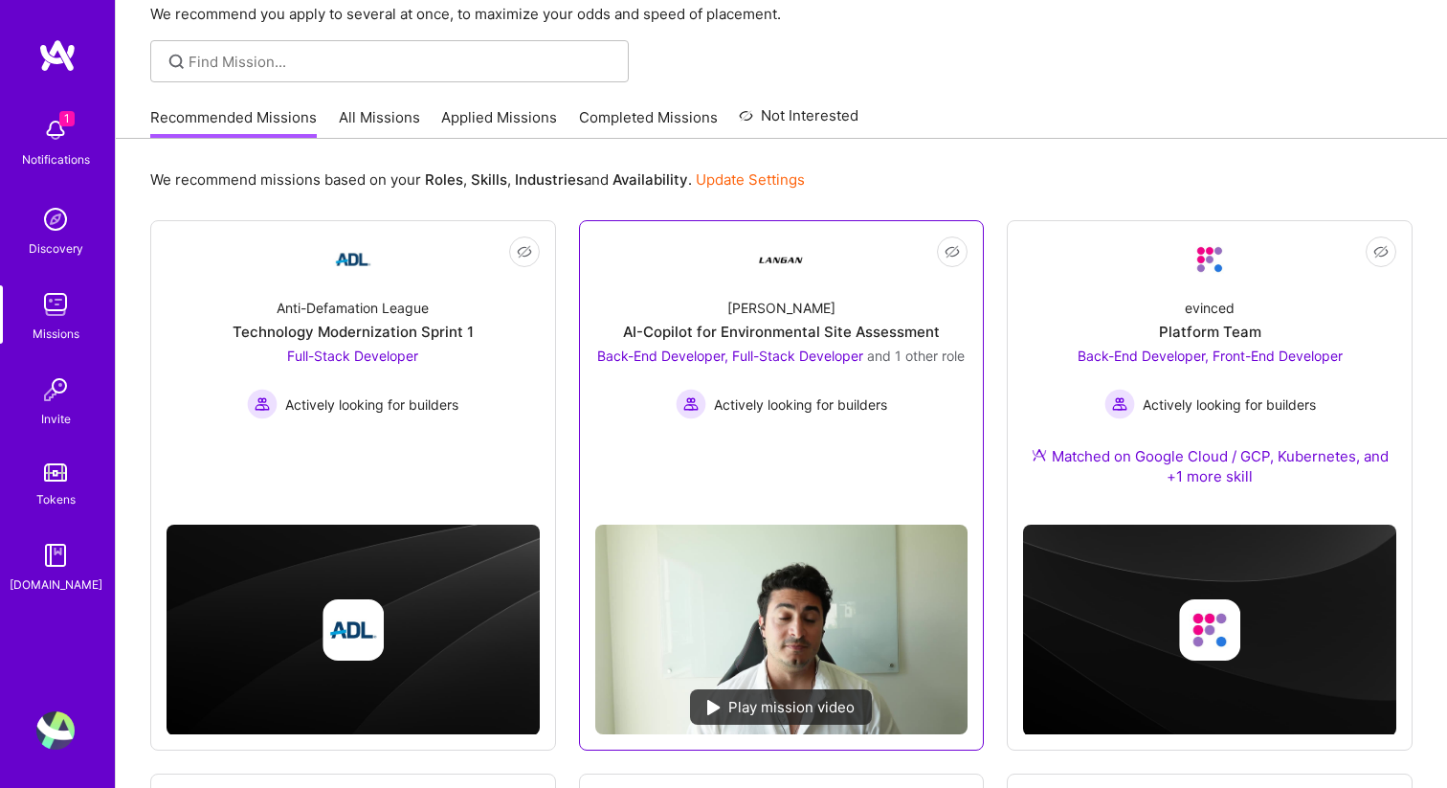
scroll to position [109, 0]
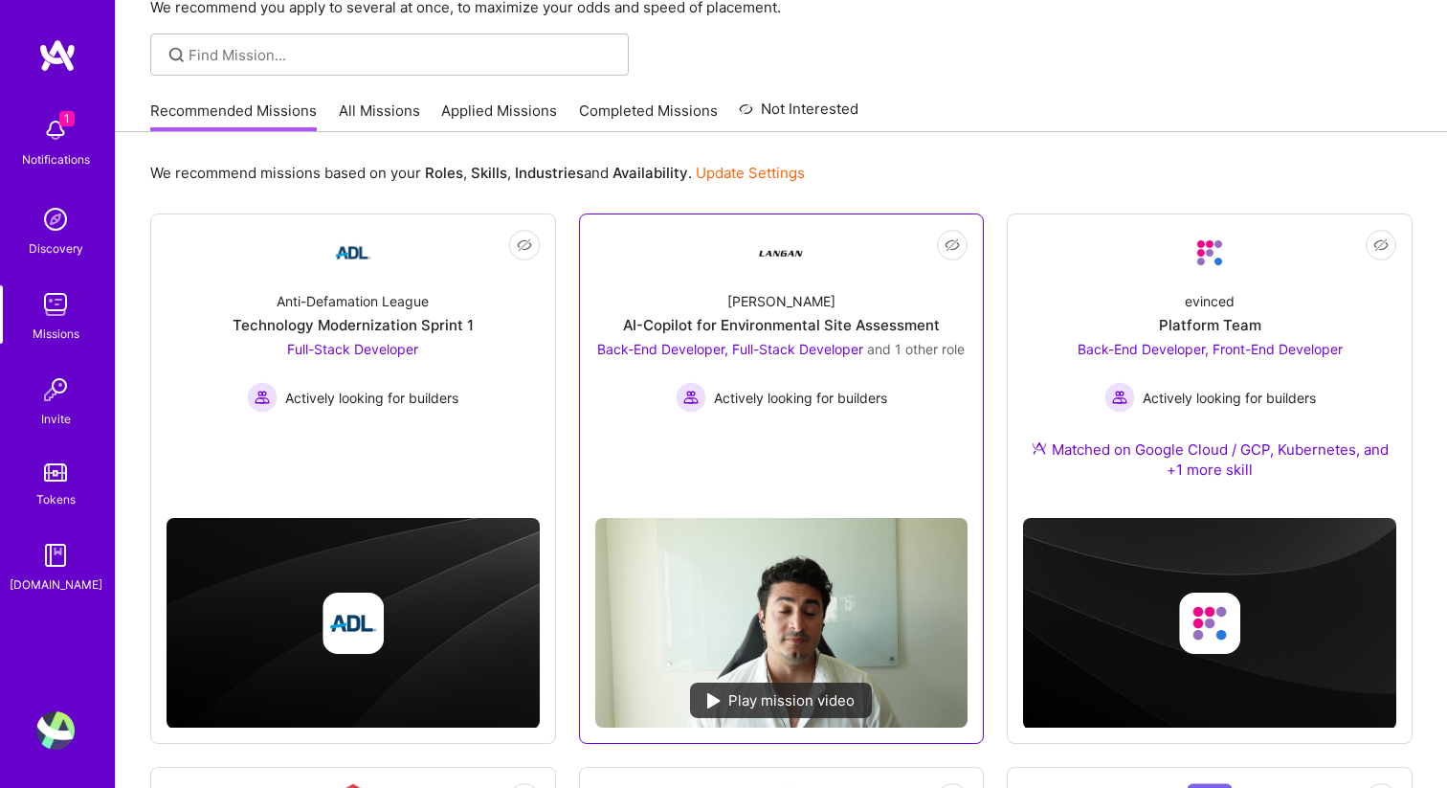
click at [736, 471] on link "Not Interested [PERSON_NAME]-Copilot for Environmental Site Assessment Back-End…" at bounding box center [781, 366] width 373 height 273
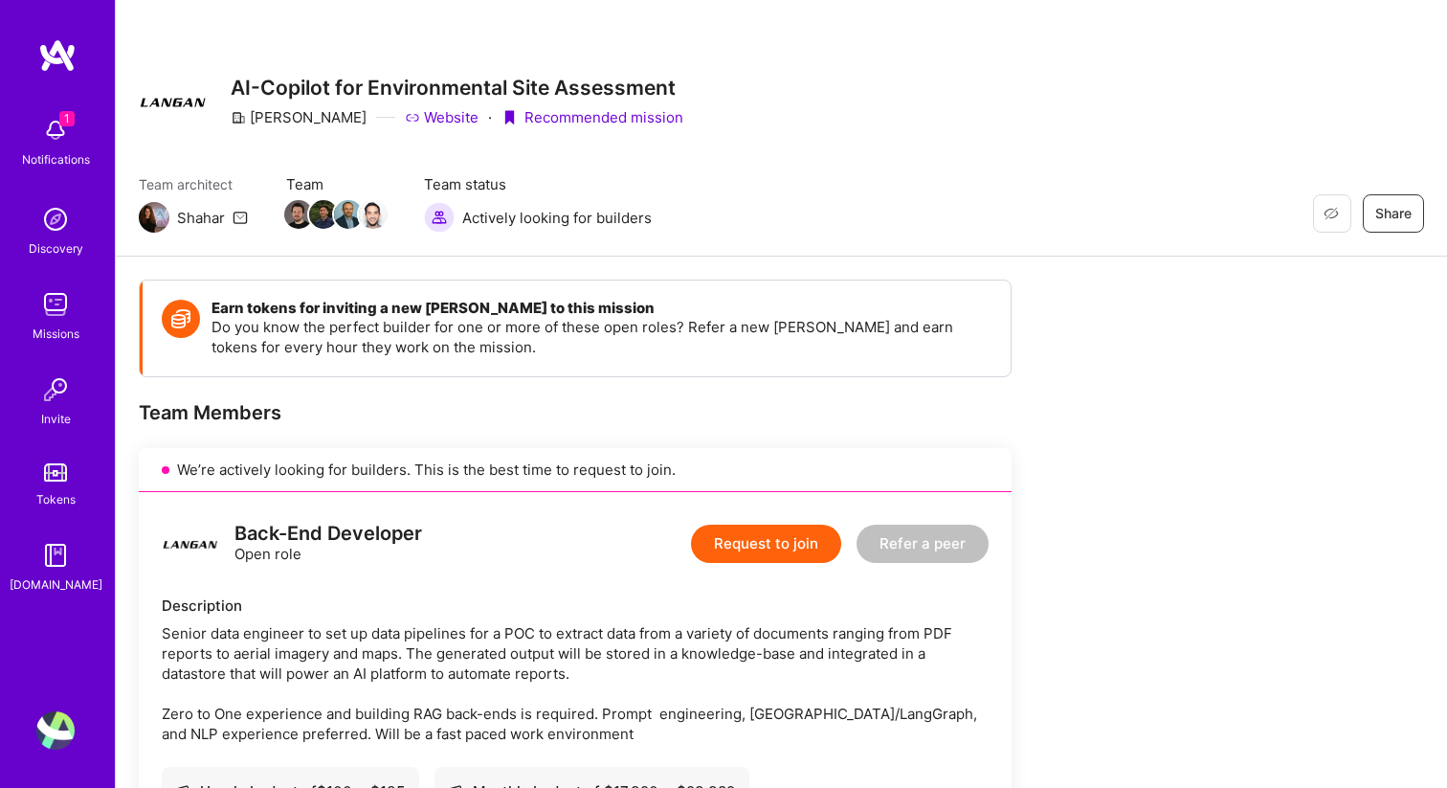
click at [275, 123] on div "[PERSON_NAME]" at bounding box center [299, 117] width 136 height 20
click at [405, 123] on link "Website" at bounding box center [442, 117] width 74 height 20
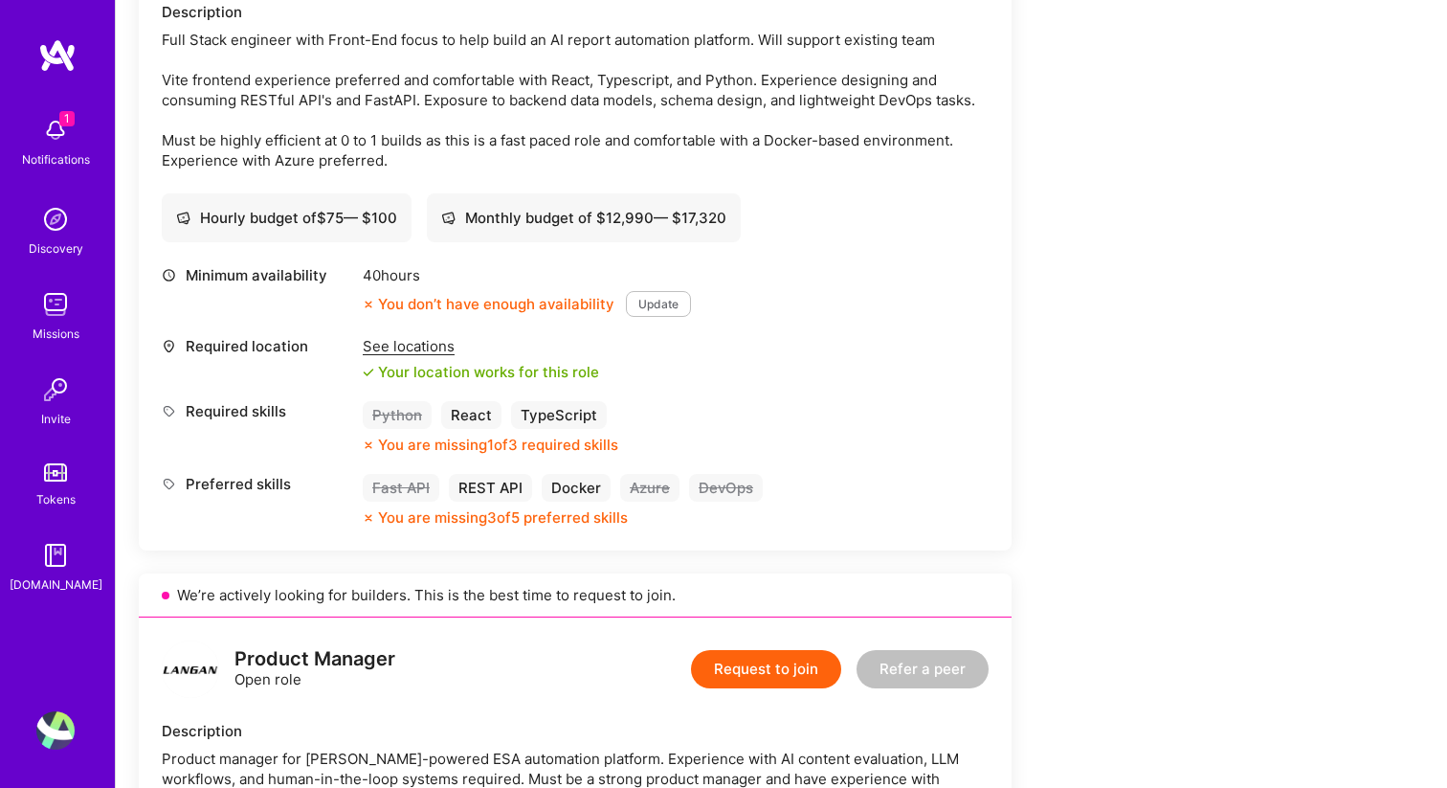
scroll to position [1293, 0]
click at [596, 235] on div "Monthly budget of $ 12,990 — $ 17,320" at bounding box center [584, 216] width 314 height 49
click at [600, 224] on div "Monthly budget of $ 12,990 — $ 17,320" at bounding box center [583, 217] width 285 height 20
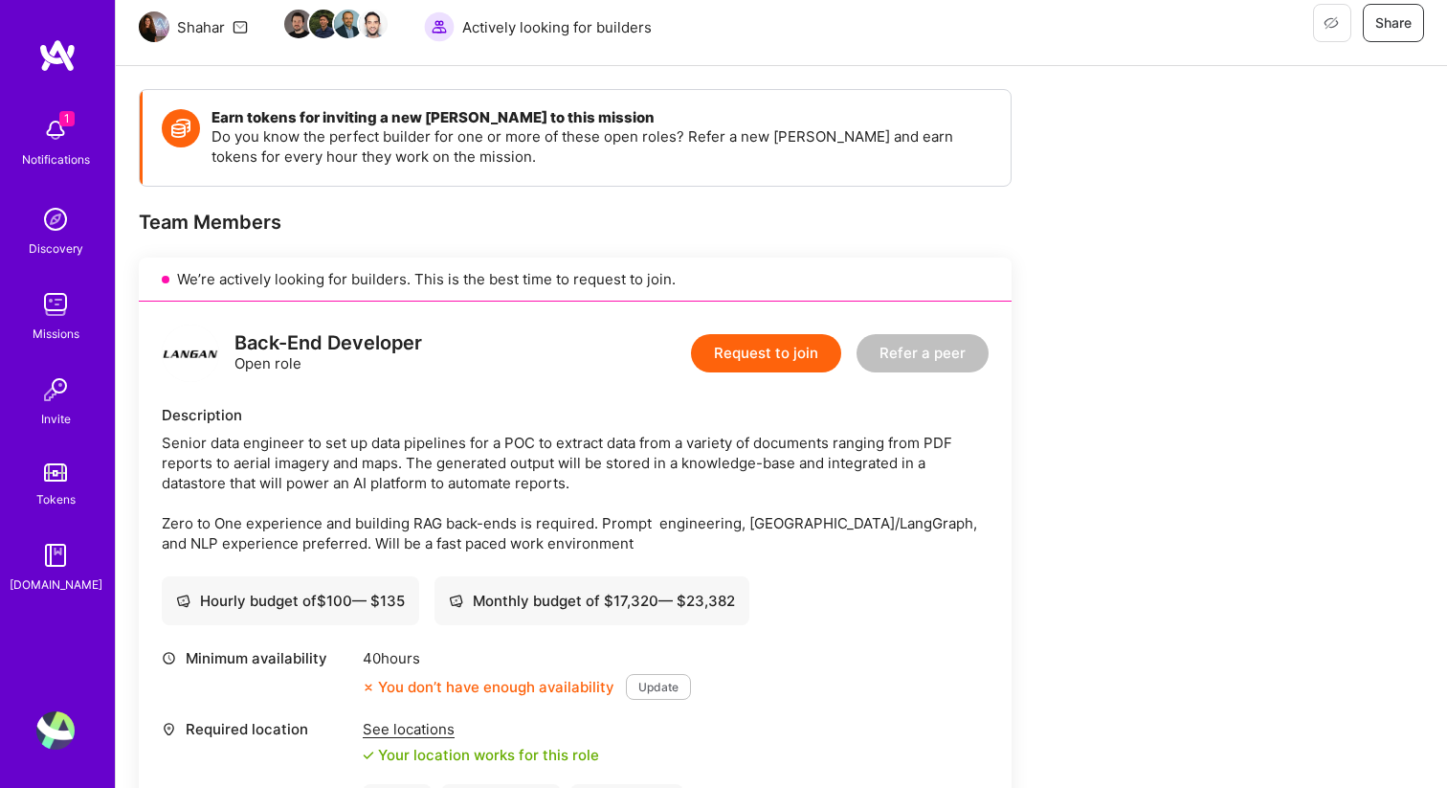
scroll to position [0, 0]
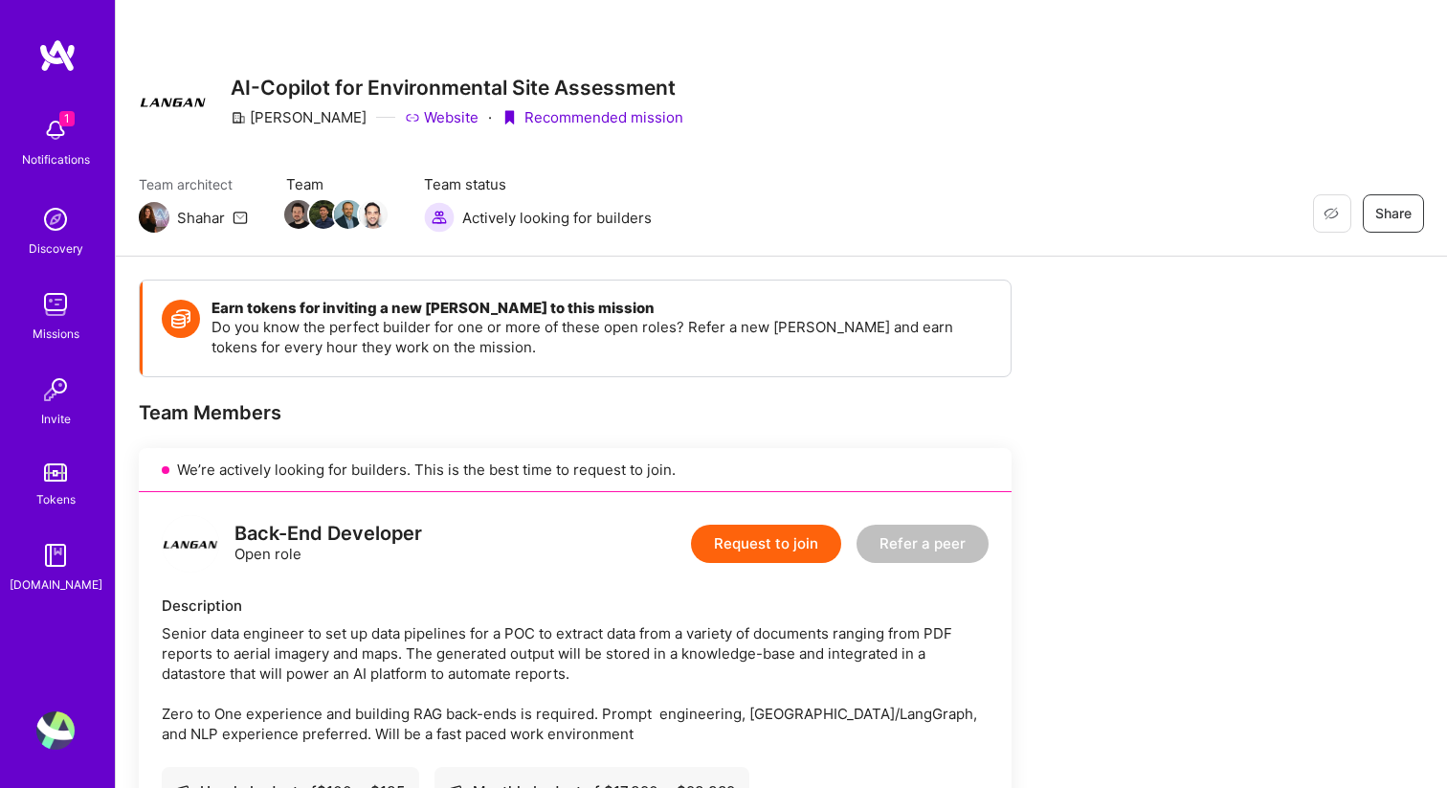
click at [34, 294] on link "Missions" at bounding box center [55, 314] width 119 height 58
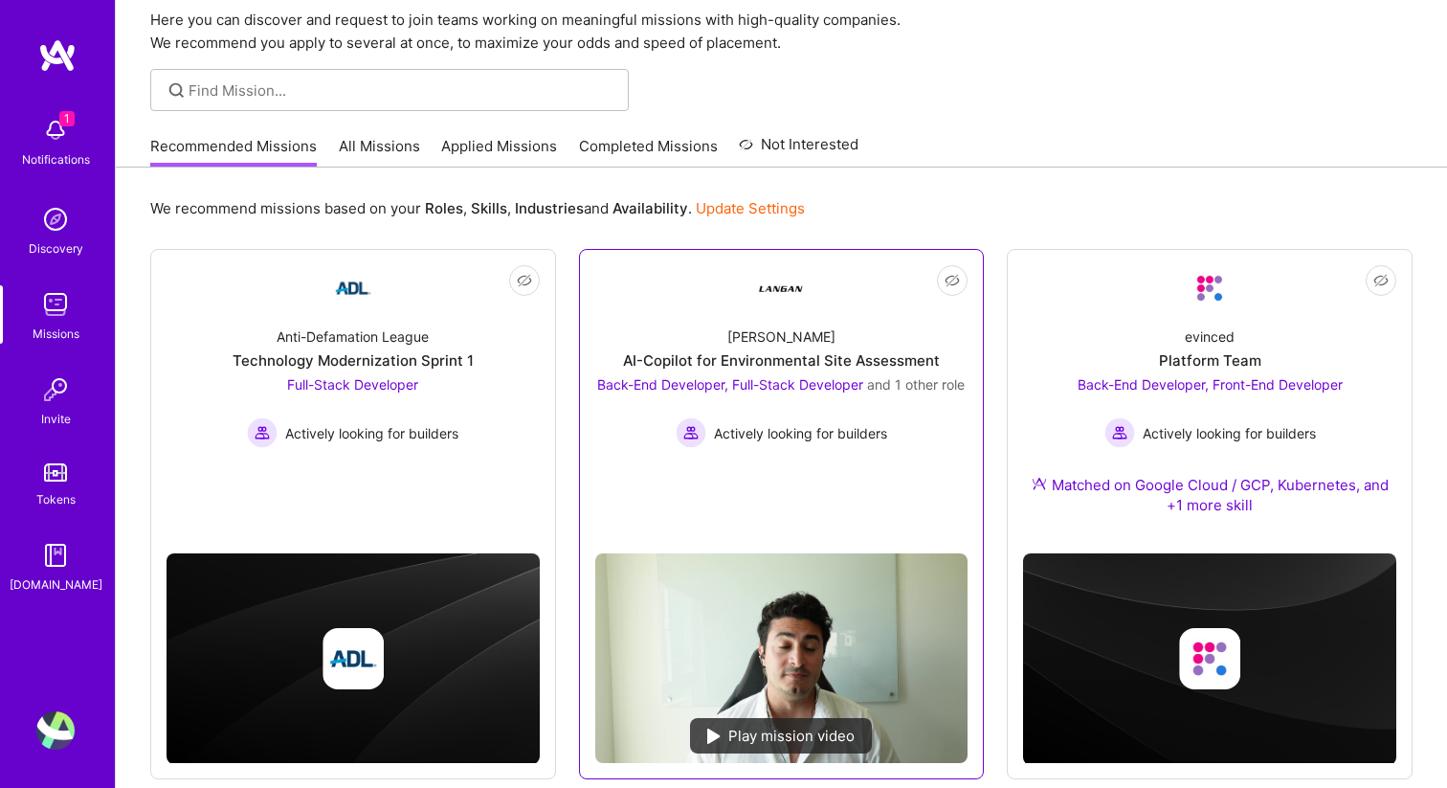
scroll to position [106, 0]
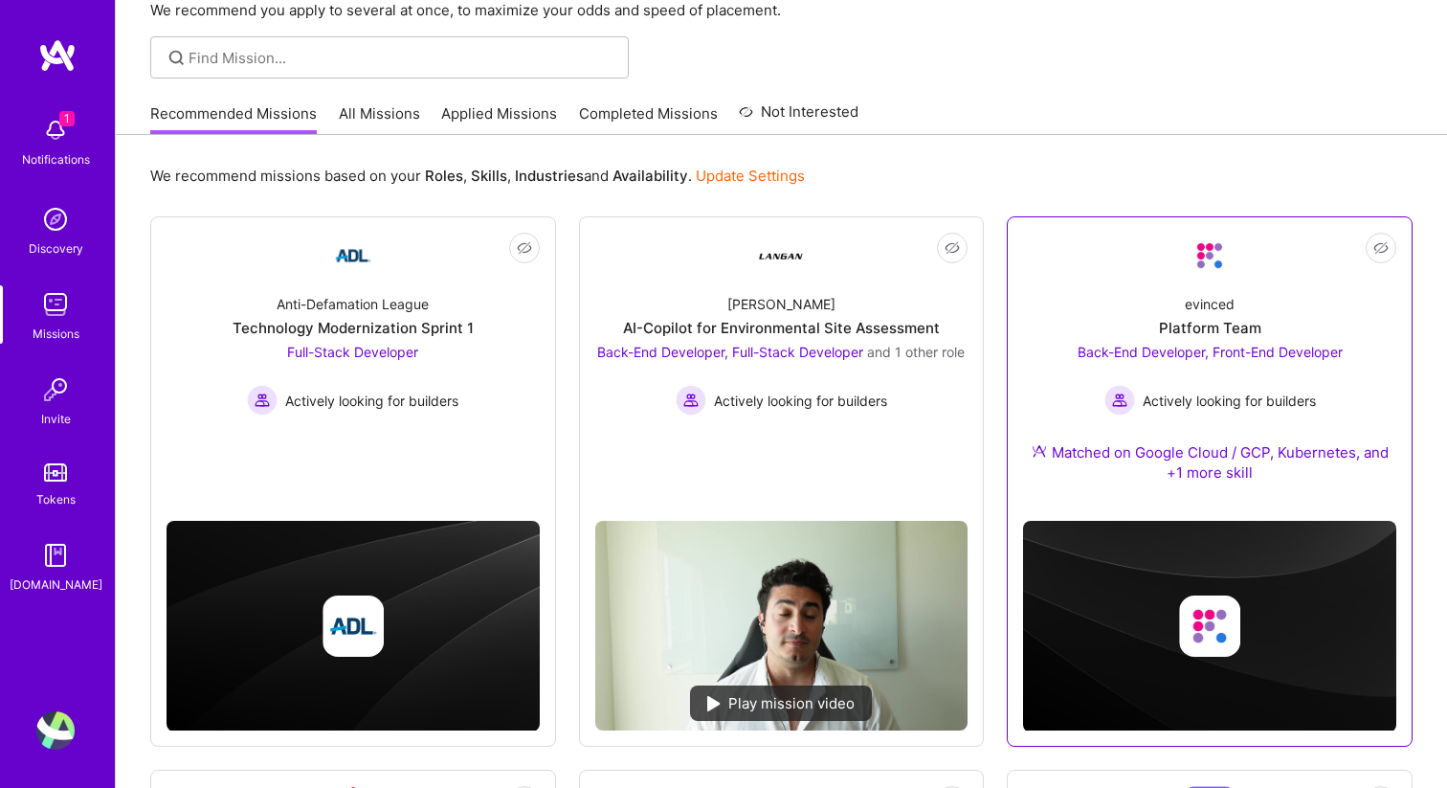
click at [1249, 399] on span "Actively looking for builders" at bounding box center [1229, 401] width 173 height 20
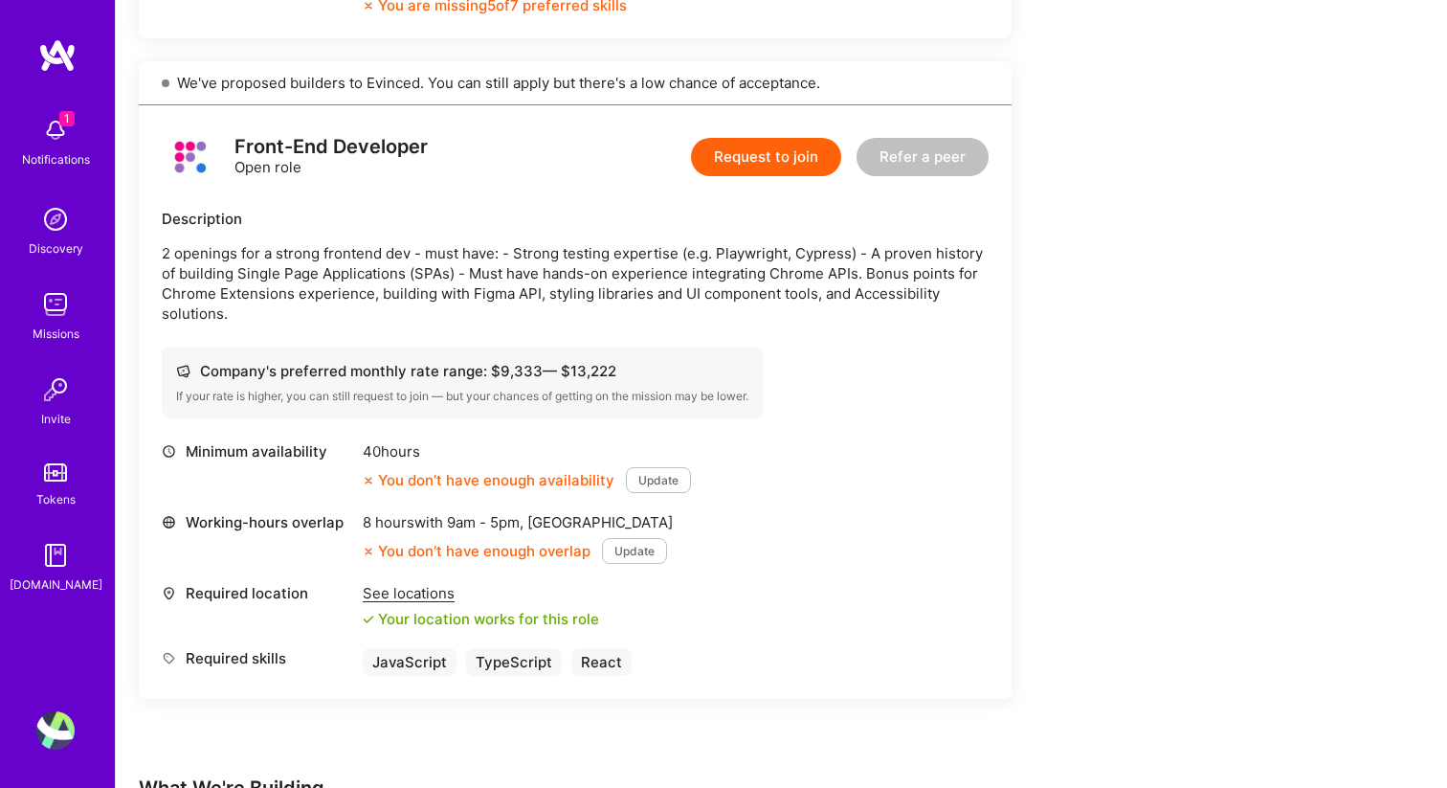
scroll to position [1234, 0]
click at [687, 245] on p "2 openings for a strong frontend dev - must have: - Strong testing expertise (e…" at bounding box center [575, 285] width 827 height 80
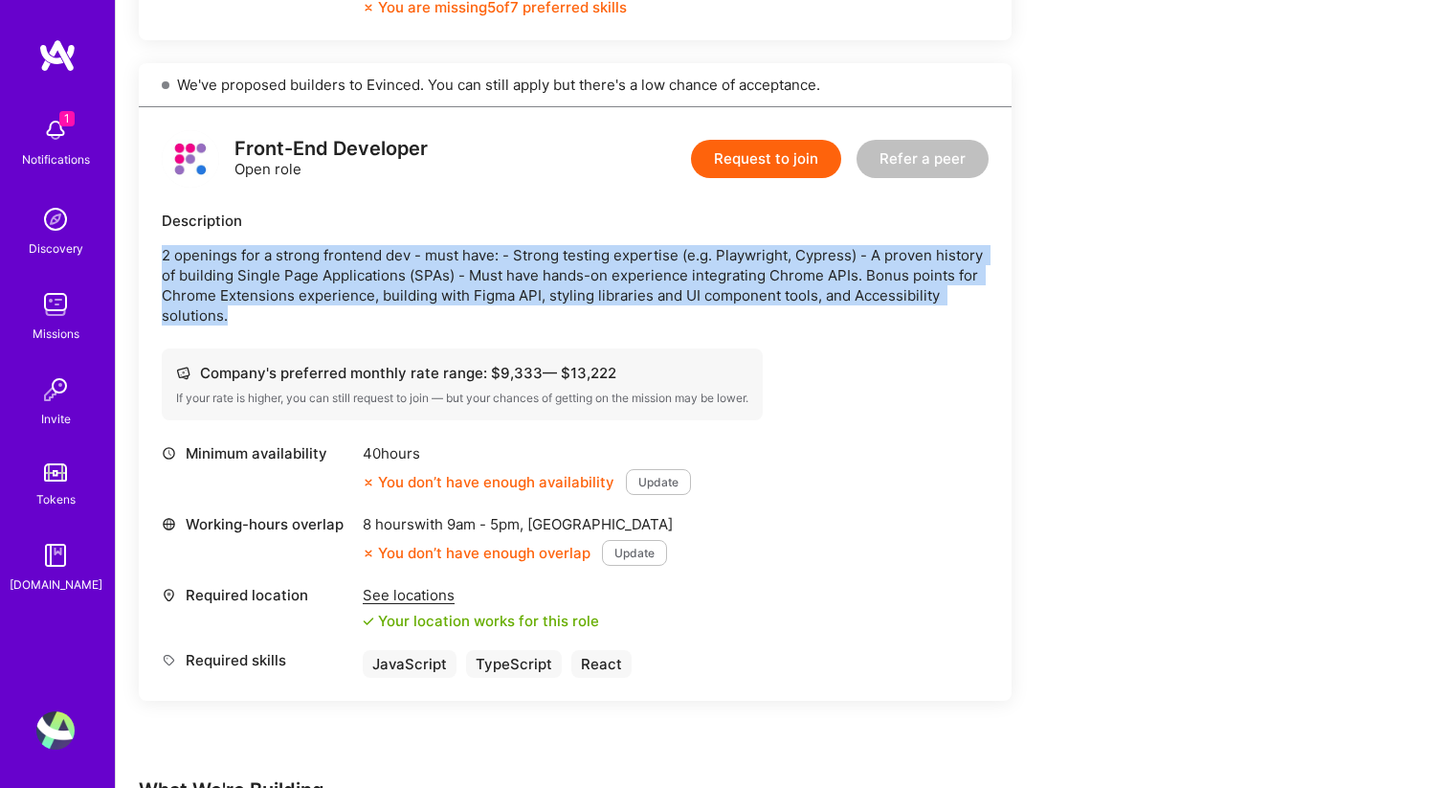
click at [687, 245] on p "2 openings for a strong frontend dev - must have: - Strong testing expertise (e…" at bounding box center [575, 285] width 827 height 80
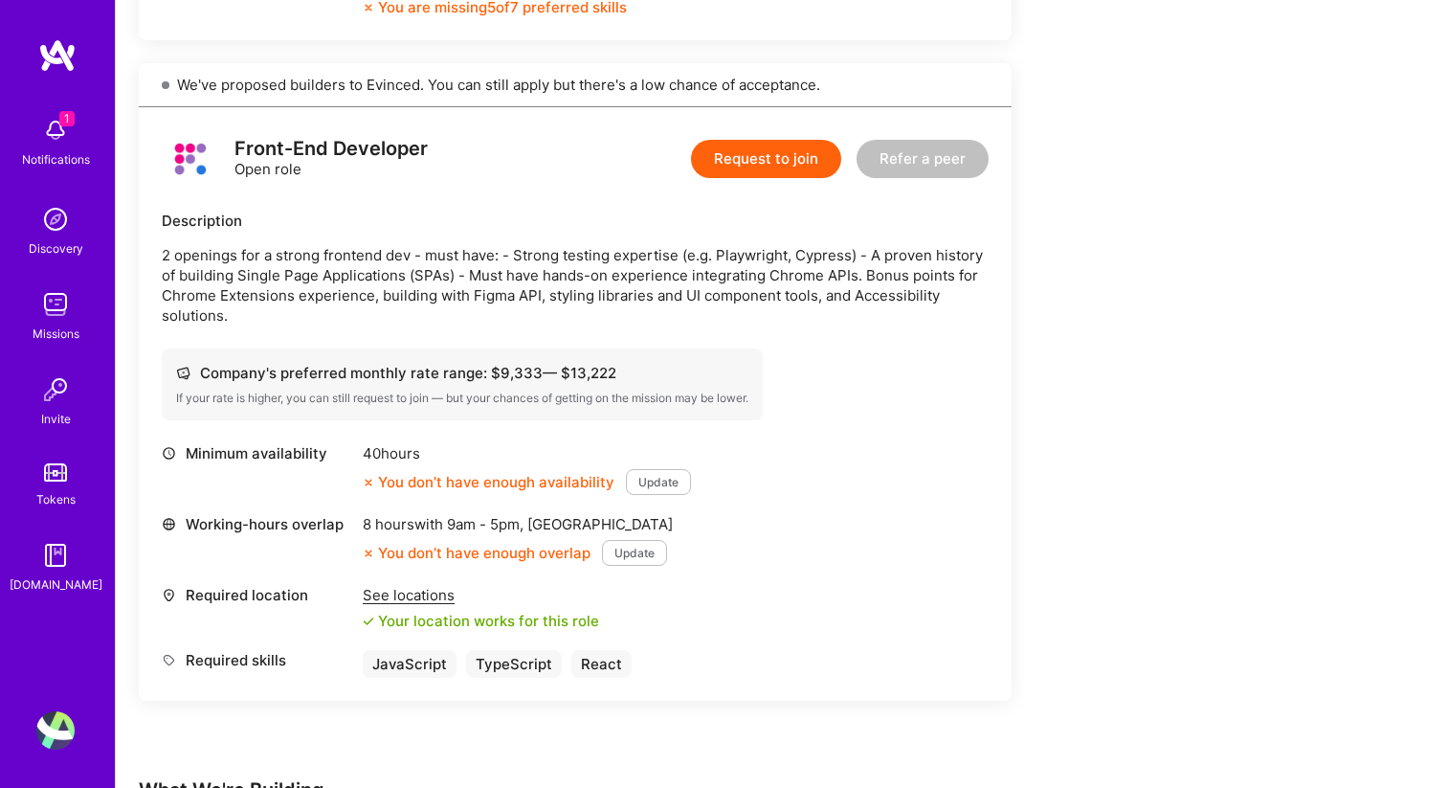
click at [629, 245] on p "2 openings for a strong frontend dev - must have: - Strong testing expertise (e…" at bounding box center [575, 285] width 827 height 80
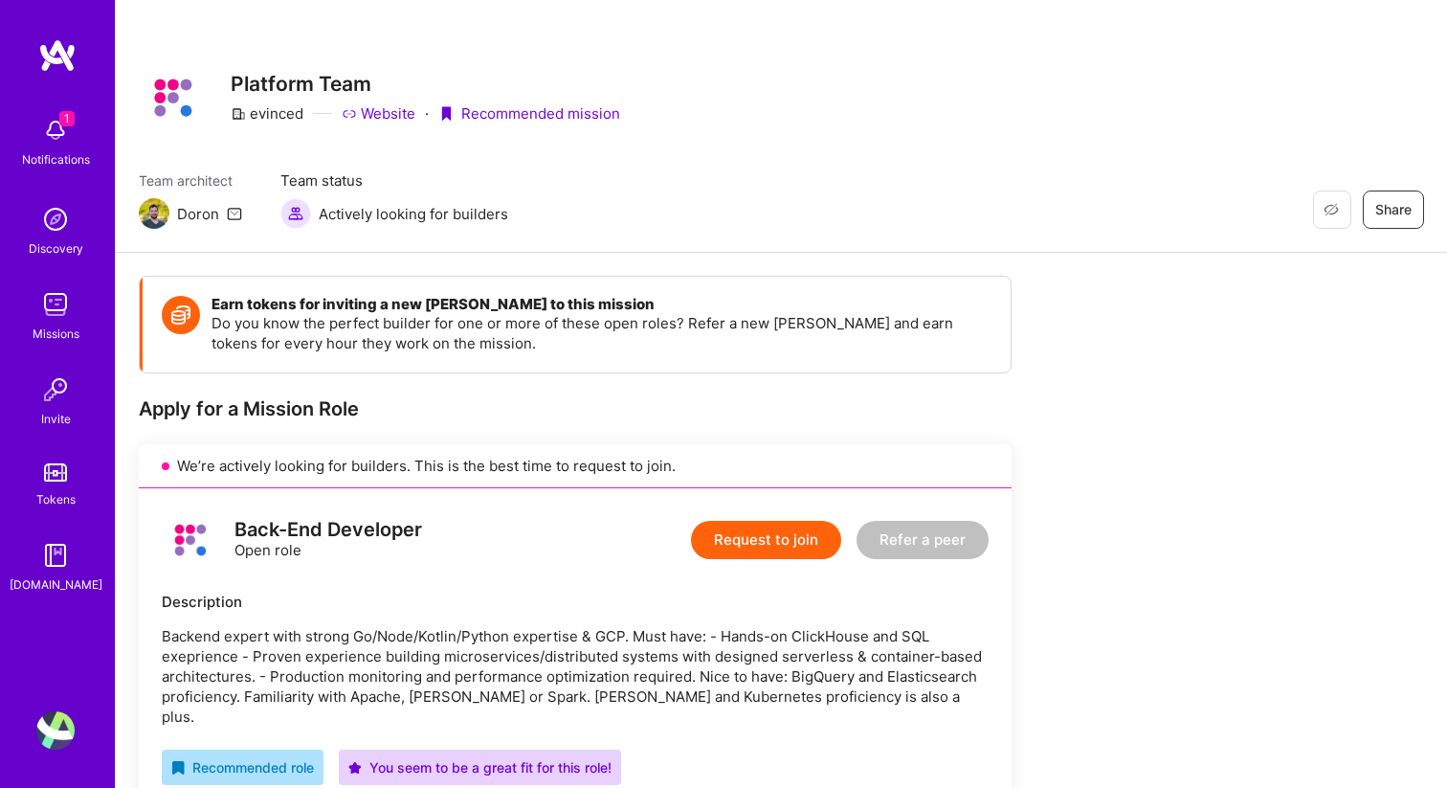
scroll to position [3, 0]
click at [384, 119] on link "Website" at bounding box center [379, 114] width 74 height 20
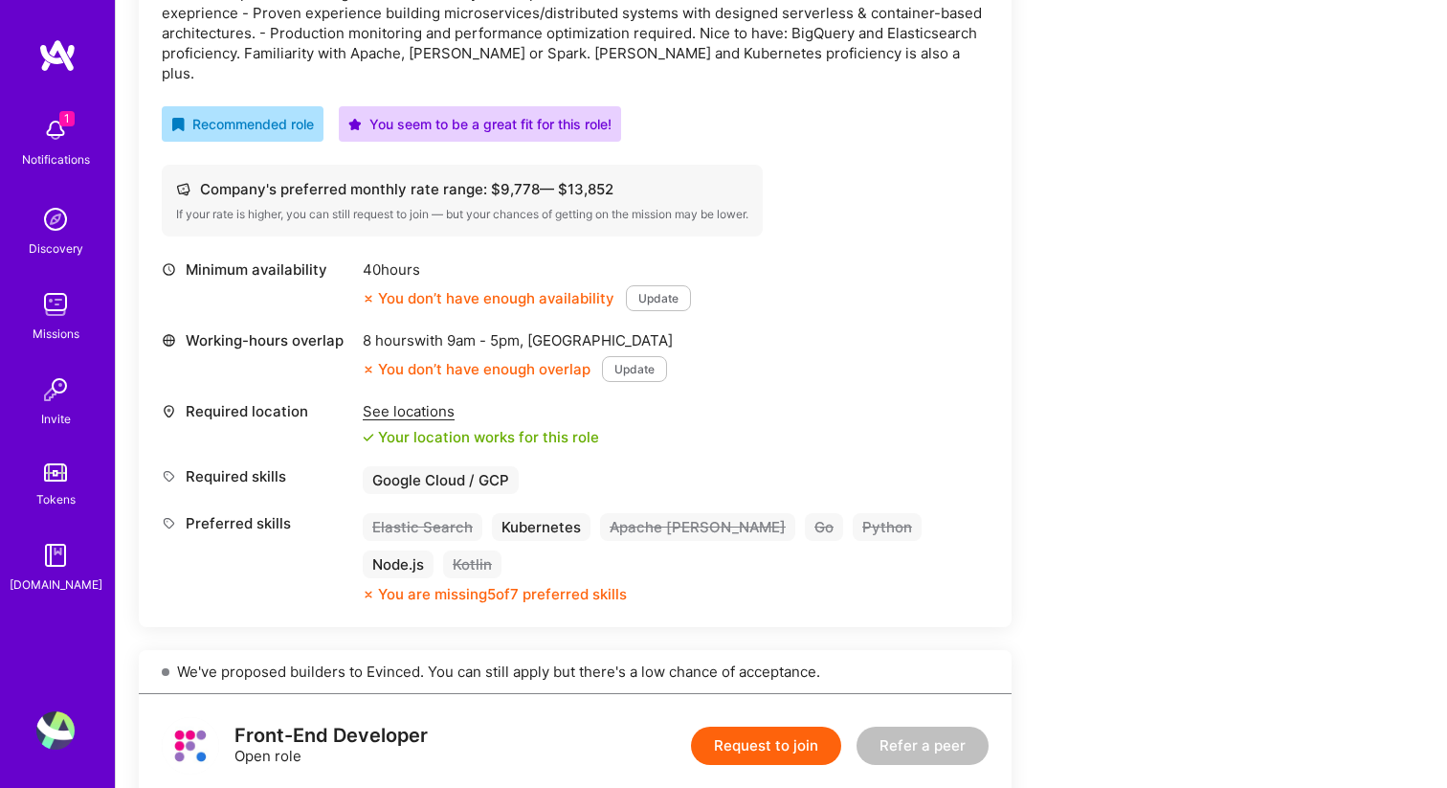
scroll to position [639, 0]
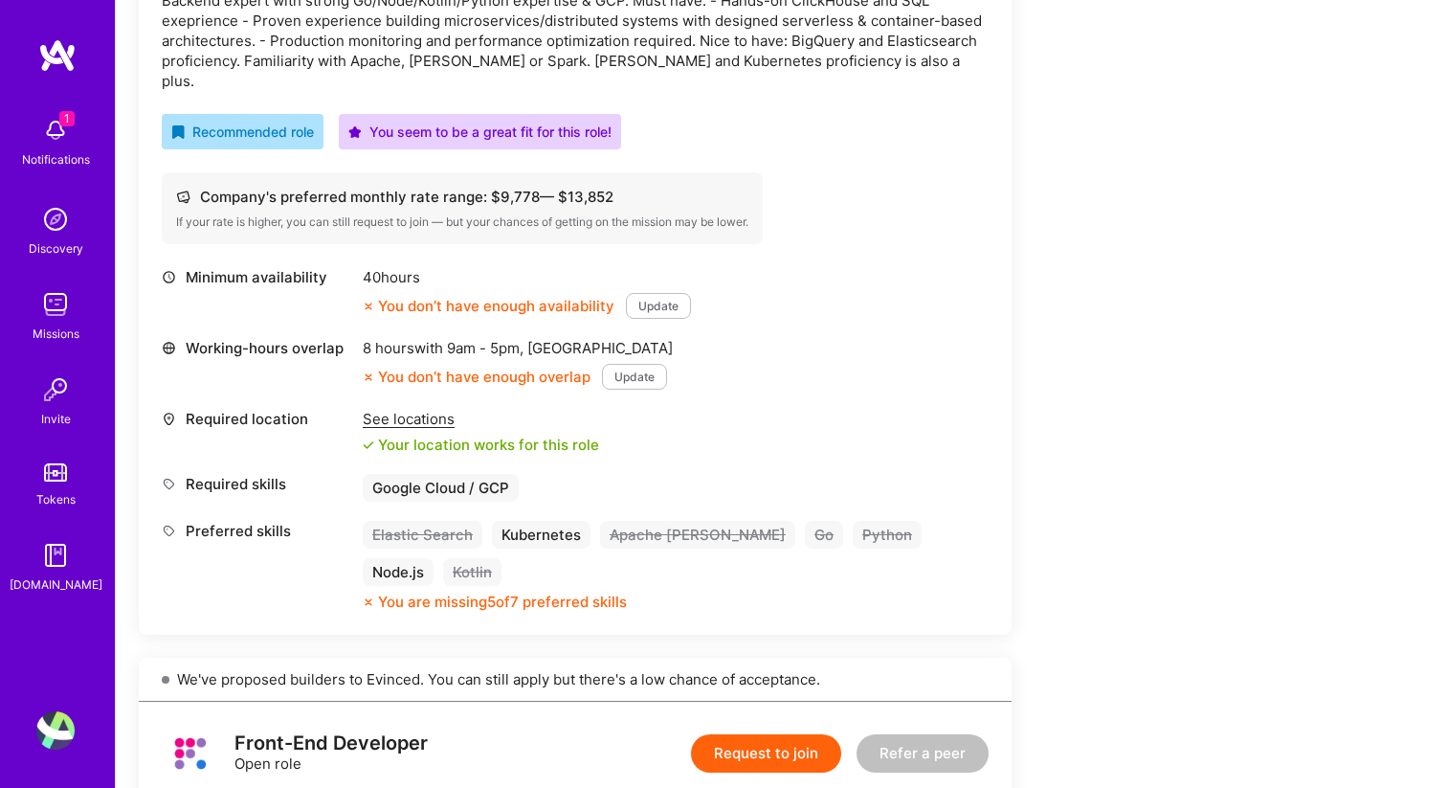
click at [56, 155] on div "Notifications" at bounding box center [56, 159] width 68 height 20
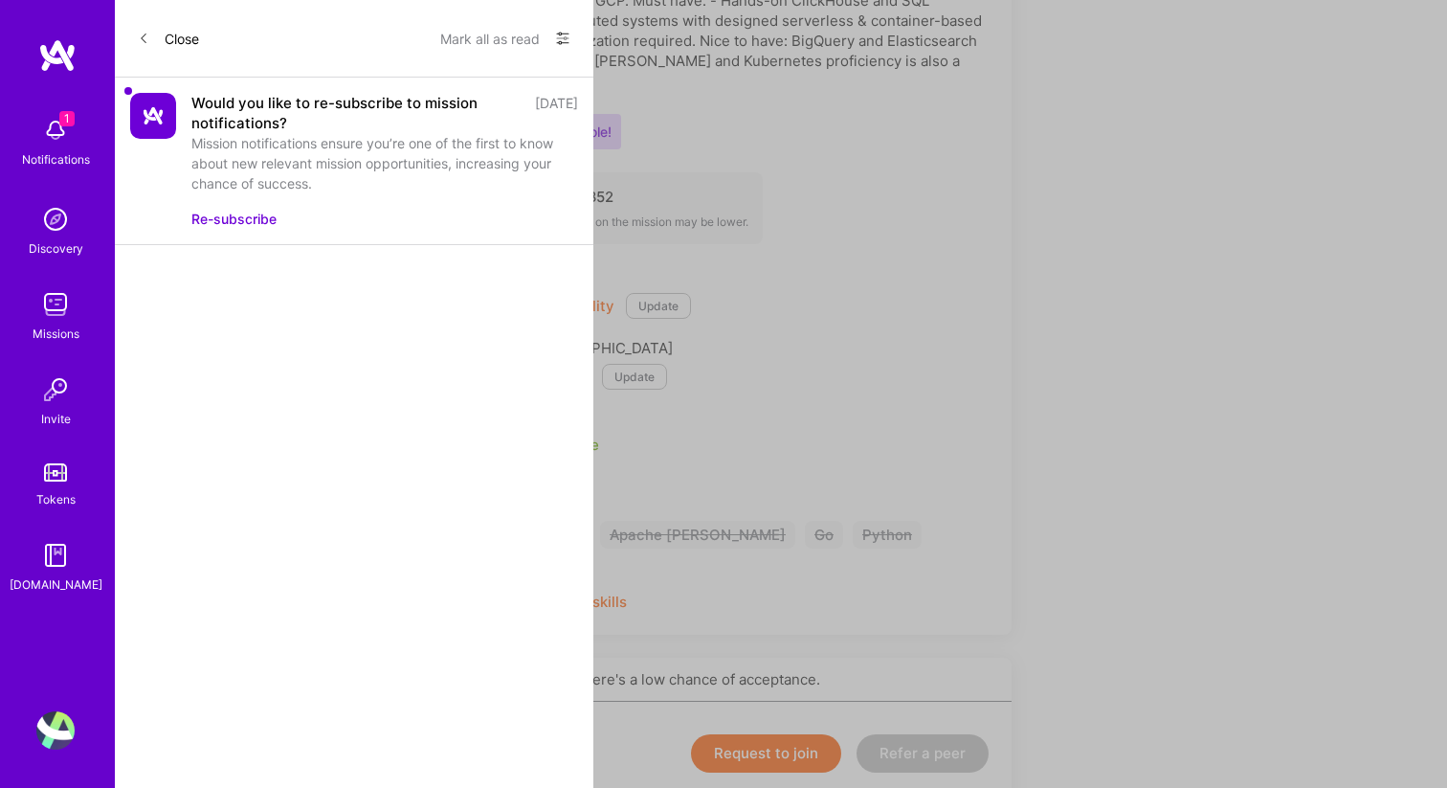
click at [706, 114] on div "1 1 Notifications Discovery Missions Invite Tokens [DOMAIN_NAME] Profile Close …" at bounding box center [723, 655] width 1447 height 2588
